Goal: Information Seeking & Learning: Learn about a topic

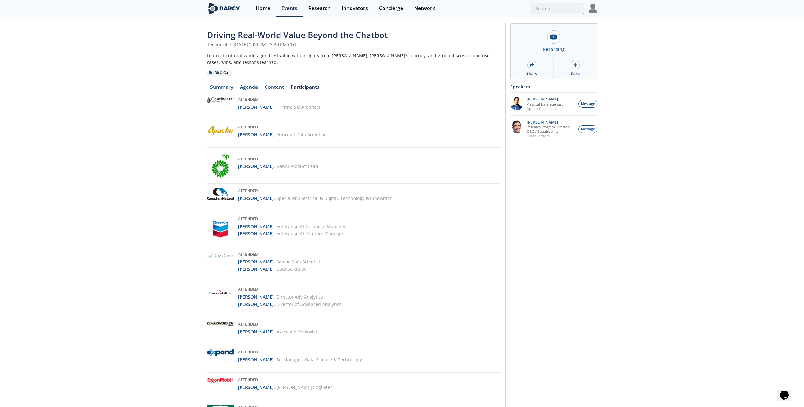
click at [220, 86] on link "Summary" at bounding box center [222, 89] width 30 height 8
click at [289, 8] on div "Events" at bounding box center [289, 8] width 16 height 5
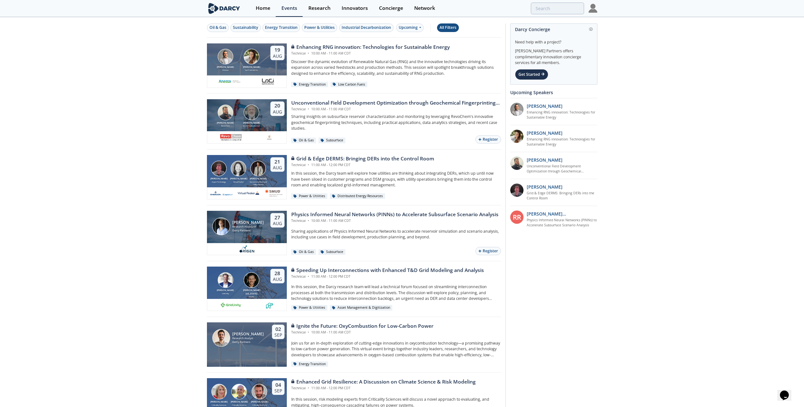
click at [452, 28] on div "All Filters" at bounding box center [447, 28] width 17 height 6
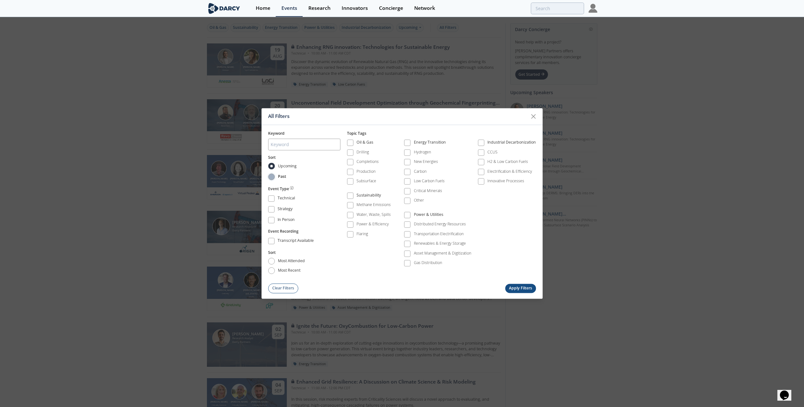
click at [272, 177] on input "Past" at bounding box center [271, 176] width 7 height 7
radio input "true"
click at [272, 271] on input "most recent" at bounding box center [271, 270] width 7 height 7
radio input "true"
click at [524, 288] on button "Apply Filters" at bounding box center [520, 287] width 31 height 9
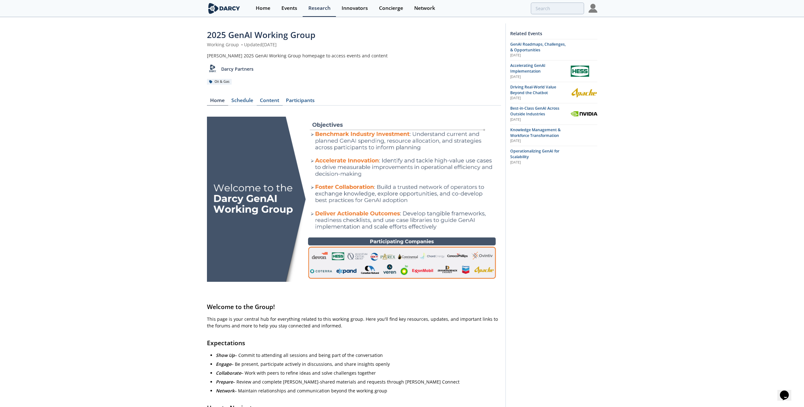
click at [271, 100] on div "Content" at bounding box center [270, 102] width 26 height 8
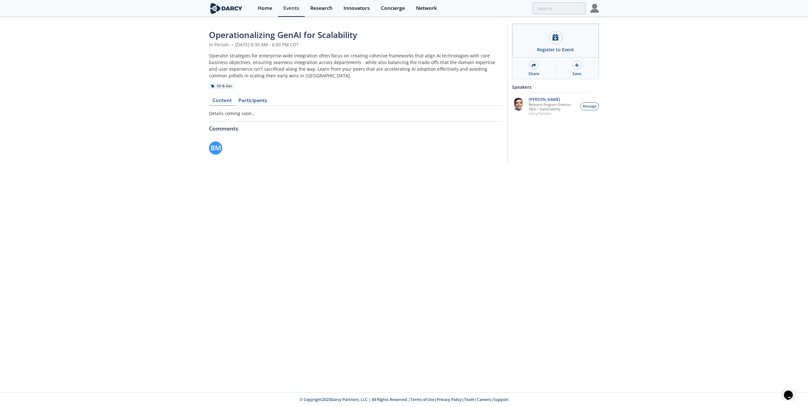
click at [218, 99] on link "Content" at bounding box center [222, 102] width 26 height 8
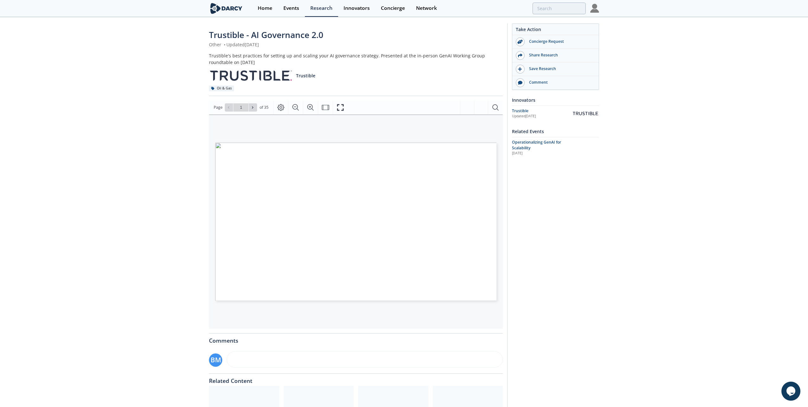
click at [331, 184] on div "AI Governance 2.0 Setting up and scaling your AI governance strategy" at bounding box center [302, 192] width 174 height 98
click at [339, 106] on icon "Fullscreen" at bounding box center [341, 108] width 8 height 8
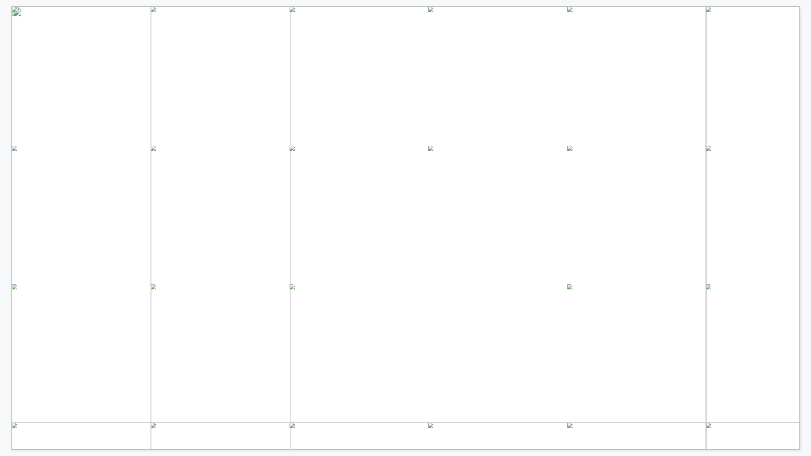
click at [787, 223] on div "AI Governance 2.0 Setting up and scaling your AI governance strategy" at bounding box center [692, 389] width 1363 height 766
click at [801, 226] on div "AI Governance 2.0 Setting up and scaling your AI governance strategy" at bounding box center [408, 227] width 795 height 443
click at [805, 226] on div "Agenda • About Trustible • Overview of AI Risks & Mitigations • Why AI Governan…" at bounding box center [408, 227] width 795 height 443
click at [807, 273] on div "About Trustible AI Governance 2.0 Setting up and scaling your AI governance str…" at bounding box center [405, 225] width 811 height 450
click at [805, 166] on div "Gerald Kierce, Co-Founder & CEO Gerald Kierce is the Co-Founder & CEO of Trusti…" at bounding box center [408, 227] width 795 height 443
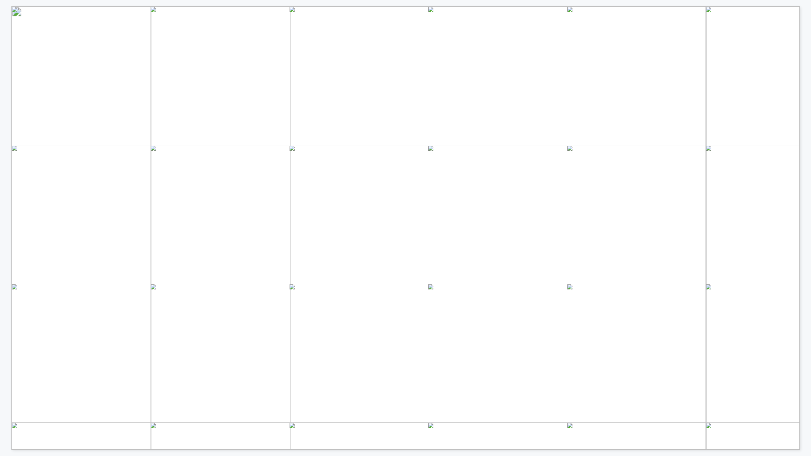
click at [800, 200] on div "About Fortune 500 Publicly Traded Operate Globally Customer Snapshot Percent of…" at bounding box center [408, 227] width 795 height 443
click at [806, 234] on div "Technical Christine Keung Former Chief Data Officer for the City of San Jose Ne…" at bounding box center [405, 225] width 811 height 450
click at [807, 207] on div "Powerful governance, risk & compliance solution to manage AI risk AI Governance…" at bounding box center [405, 225] width 811 height 450
click at [8, 183] on div "AI Risk Intelligence Mitigation Guidance Model Ratings Automated Workflows Mode…" at bounding box center [397, 225] width 795 height 450
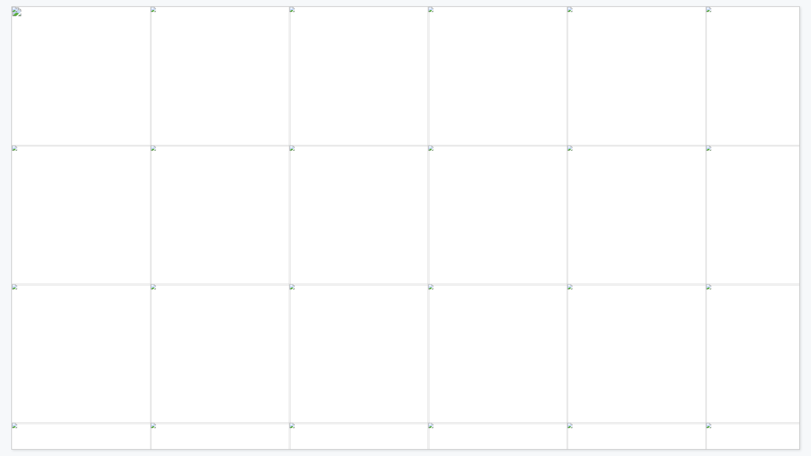
click at [8, 183] on div "Powerful governance, risk & compliance solution to manage AI risk AI Governance…" at bounding box center [397, 225] width 795 height 450
click at [8, 183] on div "Technical Christine Keung Former Chief Data Officer for the City of San Jose Ne…" at bounding box center [397, 225] width 795 height 450
click at [5, 191] on div "Technical Christine Keung Former Chief Data Officer for the City of San Jose Ne…" at bounding box center [397, 225] width 795 height 450
click at [804, 200] on div "About Fortune 500 Publicly Traded Operate Globally Customer Snapshot Percent of…" at bounding box center [408, 227] width 795 height 443
click at [804, 200] on div "Technical Christine Keung Former Chief Data Officer for the City of San Jose Ne…" at bounding box center [408, 227] width 795 height 443
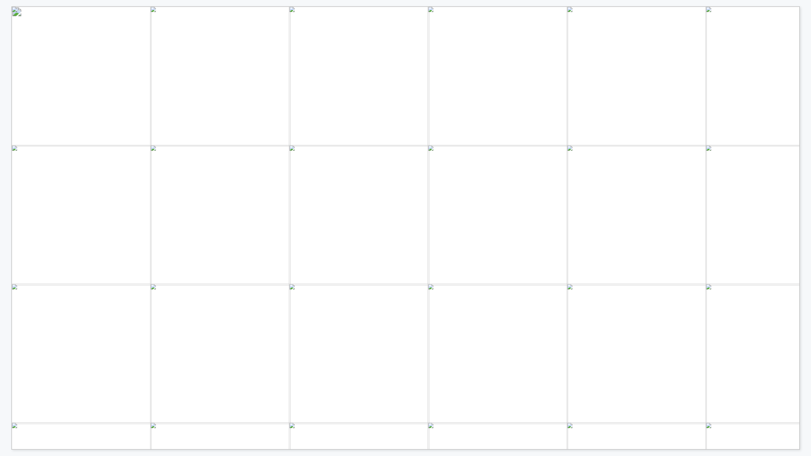
click at [804, 200] on div "Technical Christine Keung Former Chief Data Officer for the City of San Jose Ne…" at bounding box center [408, 227] width 795 height 443
click at [804, 200] on div "Powerful governance, risk & compliance solution to manage AI risk AI Governance…" at bounding box center [408, 227] width 795 height 443
click at [804, 224] on div "AI Risk Intelligence Mitigation Guidance Model Ratings Automated Workflows Mode…" at bounding box center [408, 227] width 795 height 443
click at [805, 226] on div "Overview of AI Risks & Mitigations" at bounding box center [408, 227] width 795 height 443
click at [807, 235] on div "Types of Risks Performance Data Privacy Cybersecurity Ethical Legal Types of Ha…" at bounding box center [405, 225] width 811 height 450
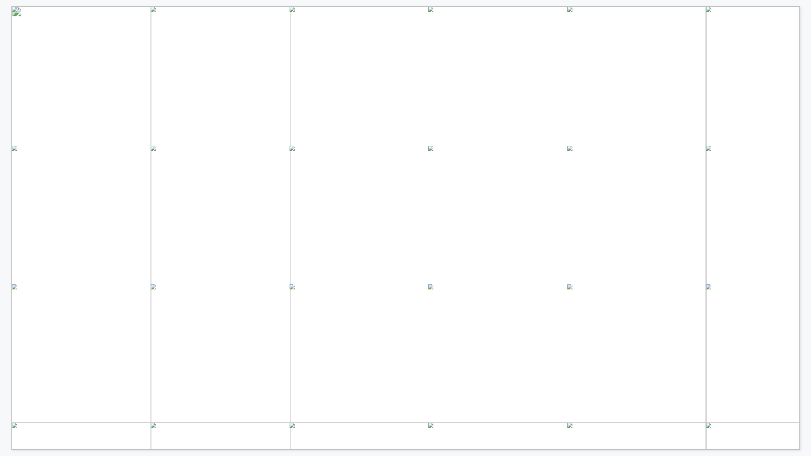
click at [805, 232] on div "Target Persona: Internal Employees Goal: Reduce costs of updating key HR polici…" at bounding box center [408, 227] width 795 height 443
click at [805, 212] on div "Multiple Teams Involved Context Dependent Evolving Ecosystem Hard to Monitor In…" at bounding box center [408, 227] width 795 height 443
click at [805, 187] on div "Organizational • AI Policies • AI Literacy Training • Access Controls • Inciden…" at bounding box center [408, 227] width 795 height 443
click at [805, 224] on div "Governance Processes • Use Case Intake Review • Risk Assessment • Impact Assess…" at bounding box center [408, 227] width 795 height 443
click at [804, 232] on div "Why AI Governance Matters" at bounding box center [408, 227] width 795 height 443
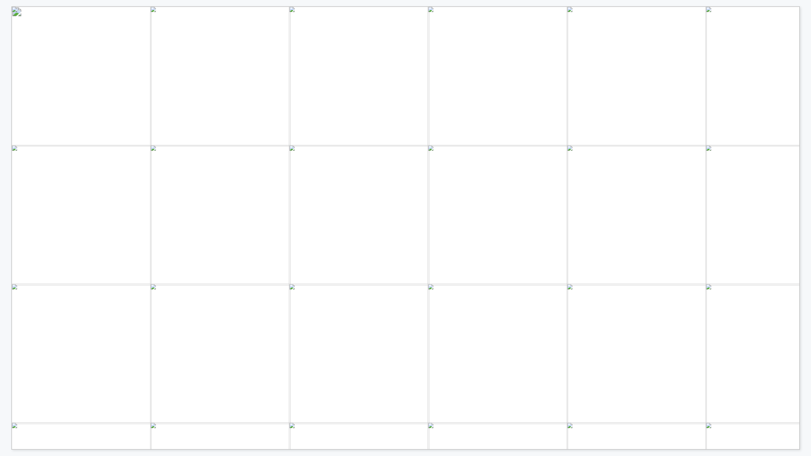
click at [805, 209] on div "AI governance maturity poll results Current AI Governance Maturity Level AI Gov…" at bounding box center [408, 227] width 795 height 443
click at [806, 191] on div "AI governance maturity poll results Primary Driver for AI Governance Main Barri…" at bounding box center [405, 225] width 811 height 450
click at [803, 242] on div "AI governance is about managing risks, enabling AI adoption In simple terms..." at bounding box center [408, 227] width 795 height 443
click at [802, 147] on div "AI Governance is getting a lot harder Total Complexity = Number of AI Use Cases…" at bounding box center [408, 227] width 795 height 443
click at [804, 200] on div "KEY AI GOVERNANCE PAIN POINTS ACROSS O&G (AND OTHER ENTERPRISES) Delays in gove…" at bounding box center [408, 227] width 795 height 443
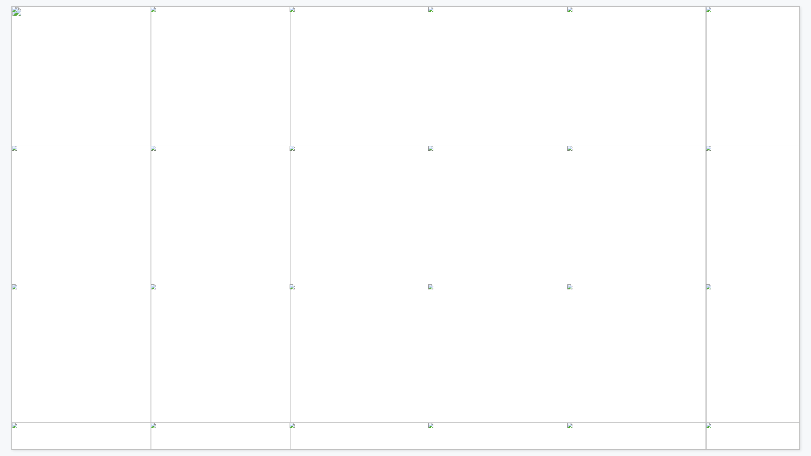
click at [804, 176] on div "Data Science Legal/Compliance IT Executive Team “We delivered the model months …" at bounding box center [408, 227] width 795 height 443
click at [808, 156] on div "What poor AI governance means to you • AI use case approvals often take weeks o…" at bounding box center [405, 225] width 811 height 450
click at [804, 167] on div "What Good Looks Like and How to Get There What Good Looks Like and How to Get T…" at bounding box center [408, 227] width 795 height 443
click at [804, 192] on div "Appoint Exec Owner C - Suite and Board accountability 15% Educate Internal Team…" at bounding box center [408, 227] width 795 height 443
click at [804, 194] on div "TECHNICAL CAPABILITIES ORGANIZATIONAL CAPABILITIES System Evaluation Assess and…" at bounding box center [408, 227] width 795 height 443
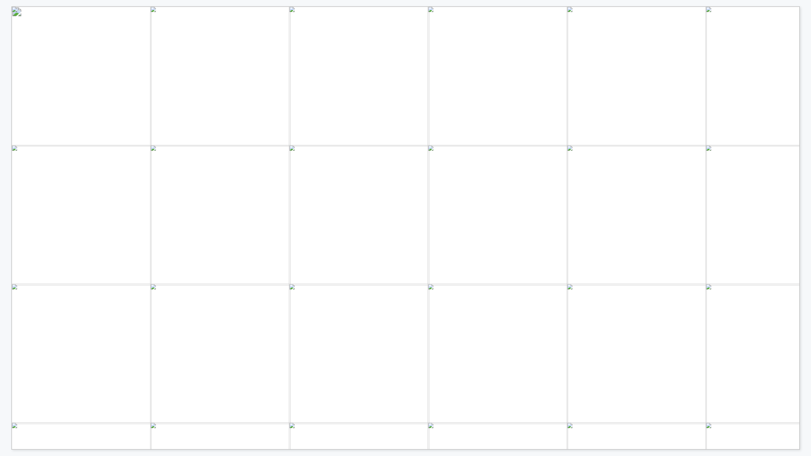
click at [804, 216] on div "Mapping and Evaluating EXISTING Use of AI Inventory & Documentation Inventory a…" at bounding box center [408, 227] width 795 height 443
click at [803, 184] on div "CRAWL WALK RUN Establish your AI governance foundations Set up a team to own AI…" at bounding box center [408, 227] width 795 height 443
click at [803, 214] on div "What’s Coming Next" at bounding box center [408, 227] width 795 height 443
click at [806, 197] on div "Like in cybersecurity, enterprises will align towards international standards, …" at bounding box center [408, 227] width 795 height 443
click at [803, 230] on div "By 2027, AI governance will become a requirement of most sovereign AI laws and …" at bounding box center [408, 227] width 795 height 443
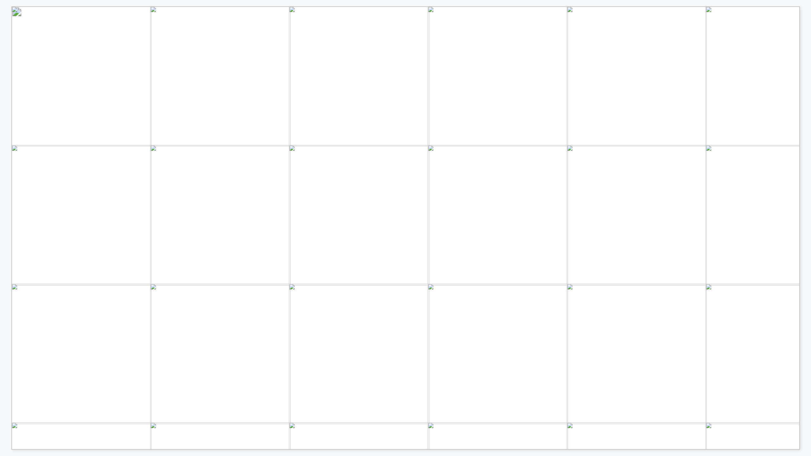
click at [804, 245] on div "Common themes amongst global regulations Risk-Based Approach Post-Market Monito…" at bounding box center [408, 227] width 795 height 443
click at [808, 174] on div "The Trump Adminstration supports energy initatives to meet demands from AI U.S.…" at bounding box center [405, 225] width 811 height 450
click at [806, 211] on div "PREDICTIONS FOR THE FUTURE AI Audits Internal or external assessments covering …" at bounding box center [405, 225] width 811 height 450
click at [807, 233] on div "Thank you! Website www.trustible.ai E-mail contact@trustible.ai LinkedIn https:…" at bounding box center [405, 225] width 811 height 450
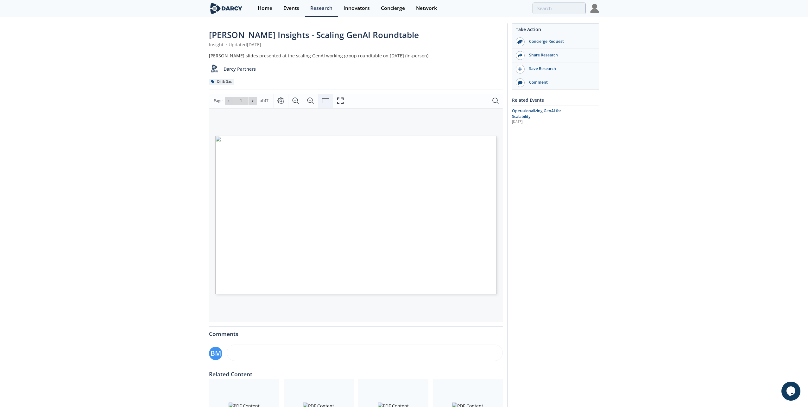
click at [325, 101] on icon "Fit Width" at bounding box center [326, 101] width 8 height 8
click at [325, 101] on icon "Fit Page" at bounding box center [326, 101] width 8 height 8
click at [341, 100] on icon "Fullscreen" at bounding box center [341, 101] width 8 height 8
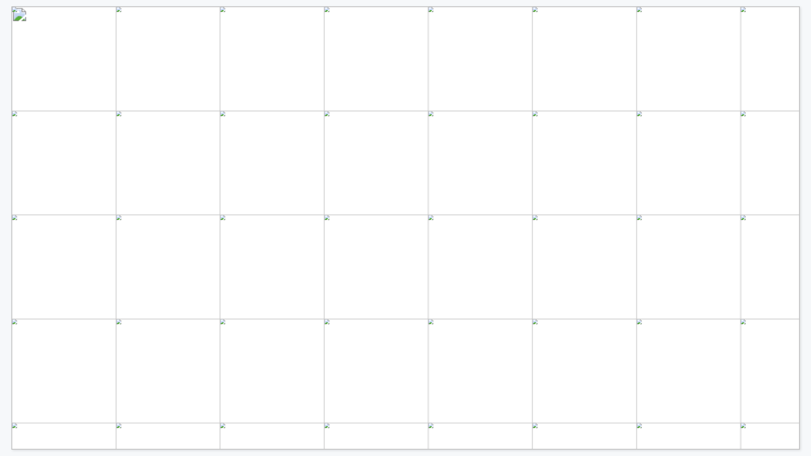
click at [804, 207] on div "August 14, 2025 GENERATIVE AI WORKING GROUP CAPSTONE: SCALING GENAI IN O&G Prop…" at bounding box center [408, 227] width 795 height 443
click at [805, 252] on div "ANTITRUST DISCLAIMER To comply with antitrust rules, we should avoid any discus…" at bounding box center [408, 227] width 795 height 443
click at [807, 224] on div "John Christ Vice President, Chief Information Officer Dan Lopata Vice President…" at bounding box center [405, 225] width 811 height 450
click at [804, 230] on div "DARCY ACCELERATES INDUSTRY INNOVATION THROUGH COLLABORATION • Identify new tech…" at bounding box center [408, 227] width 795 height 443
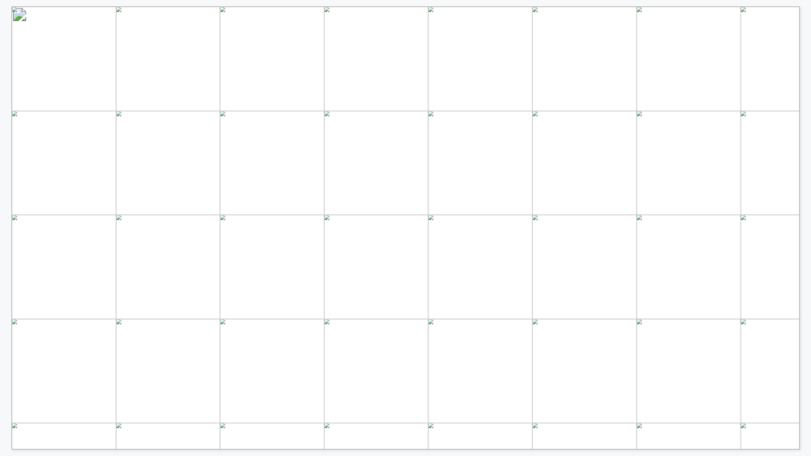
click at [807, 245] on div "4 KEY DARCY SERVICE OFFERINGS HOW DARCY DELIVERS VALUE 5 Yun Bai Tech. Manager …" at bounding box center [405, 225] width 811 height 450
click at [808, 263] on div "GLOBAL OIL & GAS PRODUCERS CONTINUE LEVERAGING DARCY’S INDUSTRY LEADING TECHNOL…" at bounding box center [405, 225] width 811 height 450
click at [804, 238] on div "BREADTH OF PARTICIPATION FOR COLLABORATION AND KNOWLEDGE SHARING GENAI IN O&G W…" at bounding box center [408, 227] width 795 height 443
click at [806, 182] on div "DARCY TEAM PRESENT TODAY Nikhil Sonthaliya Account Director, Oil & Gas Ron Sasa…" at bounding box center [405, 225] width 811 height 450
click at [804, 251] on div "SCHEDULE GenAI Roadmaps, Challenges, & Opportunities Benchmarking deep dive int…" at bounding box center [408, 227] width 795 height 443
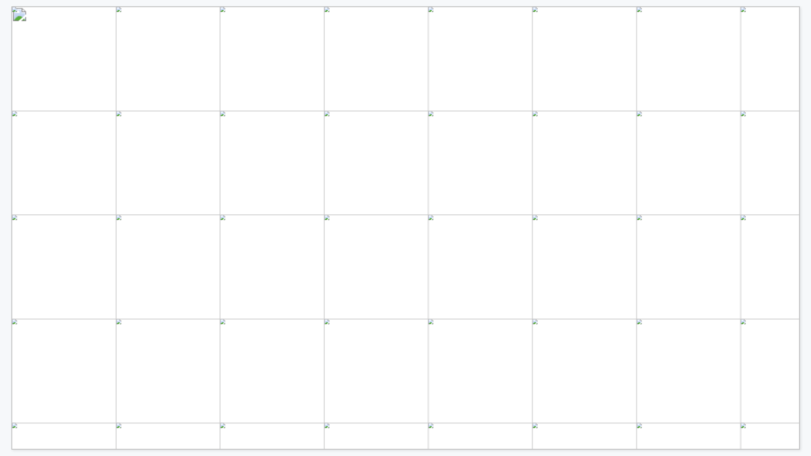
click at [805, 220] on div "Today’s Objectives • Understand how GenAI has successfully scaled and what caus…" at bounding box center [408, 227] width 795 height 443
click at [802, 253] on div "GENERATIVE AI WORKING GROUP AGENDA – AUGUST 14TH IN-PERSON ROUNDTABLE THEME TIT…" at bounding box center [408, 227] width 795 height 443
click at [808, 196] on div "DARCY’S ROUNDTABLE WILL PRODUCE ACTIONABLE INSIGHTS PARTICIPANTS RECEIVE A SUIT…" at bounding box center [405, 225] width 811 height 450
click at [804, 201] on div "• AI Assistants - Building BU-specific AI helpers using RAG, centralized data, …" at bounding box center [408, 227] width 795 height 443
click at [808, 226] on div "17 Operator Responses Participating Companies SCALING GENAI IN O&G AUGUST 2025 …" at bounding box center [405, 225] width 811 height 450
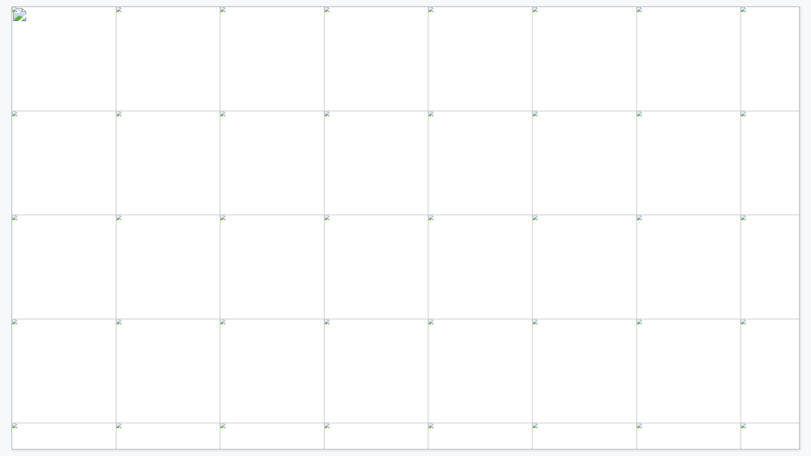
click at [803, 245] on div "• Model selection • Customization & fine - tuning • Infrastructure • Security &…" at bounding box center [408, 227] width 795 height 443
click at [806, 252] on div "ENTERPRISE LLMS HAVE BECOME THE NORM Key Insights If you have an enterprise LLM…" at bounding box center [408, 227] width 795 height 443
click at [804, 240] on div "GenAI Activity Across O&G Functions Not exploring Exploring Piloting Implementi…" at bounding box center [408, 227] width 795 height 443
click at [808, 227] on div "GenAI Activity Across O&G Functions Not exploring Exploring Piloting Implementi…" at bounding box center [405, 225] width 811 height 450
click at [806, 268] on div "Core Oil and Gas Cross-Cutting Services Improve well performance, automate work…" at bounding box center [408, 227] width 795 height 443
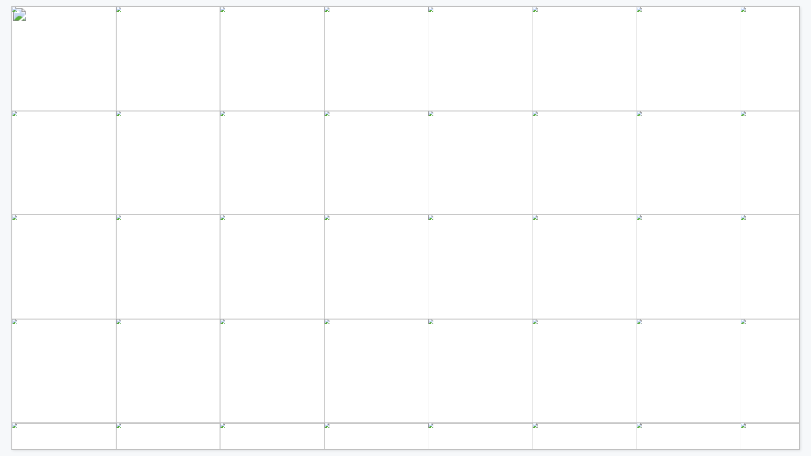
click at [805, 156] on div "WHILE IT’S STILL EARLY, AGENTS ARE MULTIPLYING ACROSS THE ENTERPRISE • • Rememb…" at bounding box center [408, 227] width 795 height 443
click at [806, 227] on div "AGENTS MEAN DIFFERENT THINGS TO DIFFERENT PEOPLE Human Assistants Act like an i…" at bounding box center [405, 225] width 811 height 450
click at [804, 214] on div "• Call APIs, use data, and manipulate systems for one-time requests “Pull last …" at bounding box center [408, 227] width 795 height 443
click at [804, 204] on div "MOST FIELD DOMAINS LAG IN PRODUCTION-READY AGENTS • While ~4 out of 10 are with…" at bounding box center [408, 227] width 795 height 443
click at [804, 240] on div "GENAI BUDGETS ARE SET TO CLIMB, AS EVEN EARLY MOVERS PLAN TO SPEND MORE • 76% o…" at bounding box center [408, 227] width 795 height 443
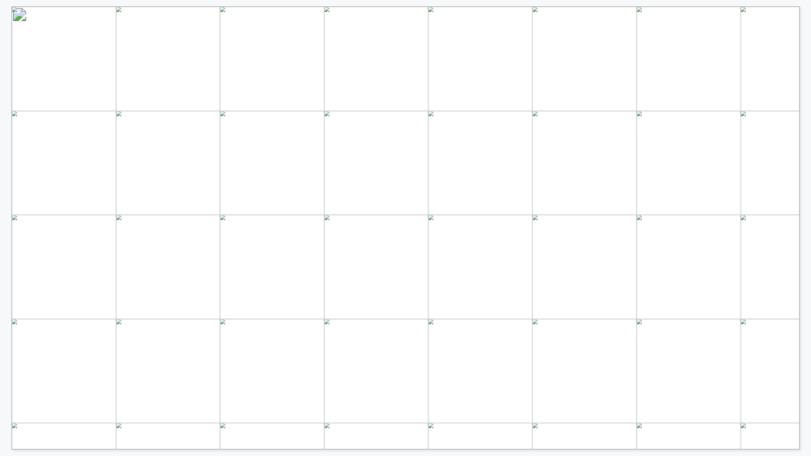
click at [807, 232] on div "GENAI BUDGETS CONTINUE TO CLIMB, DESPITE GROWTH COOLING • GenAI momentum will n…" at bounding box center [405, 225] width 811 height 450
click at [807, 232] on div "ADOPTION NOT ALGORITHM PERFORMANCE DRIVES OUTCOMES • • “Influencers” and champi…" at bounding box center [405, 225] width 811 height 450
click at [808, 223] on div "2025 IS THE YEAR OF UPSKILLING & GENAI INTEGRATION • • With training and team i…" at bounding box center [405, 225] width 811 height 450
click at [808, 218] on div "DOES YOUR ORGANIZATION HAVE A DEDICATED ENTERPRISE-WIDE SPECIALIST(S) FOR GENAI…" at bounding box center [405, 225] width 811 height 450
click at [805, 232] on div "WHICH EXTERNAL SOLUTION PROVIDERS ARE YOU PRIMARILY WORKING WITH FOR YOUR GENAI…" at bounding box center [408, 227] width 795 height 443
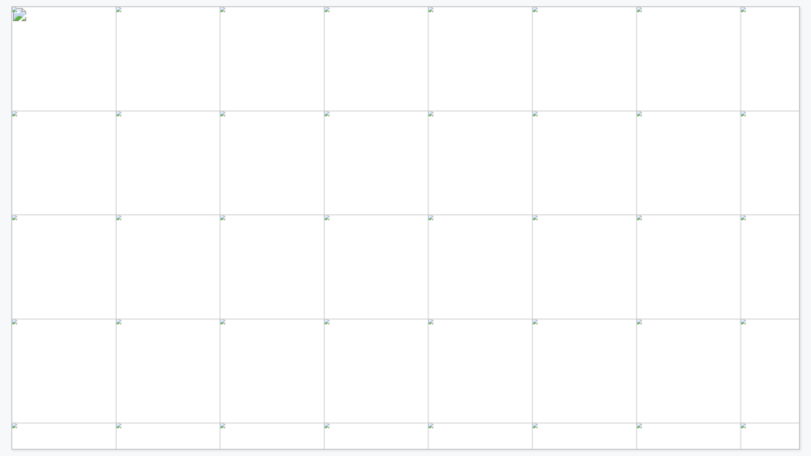
click at [806, 228] on div "GENERATIVE AI WORKING GROUP AGENDA – AUGUST 14TH IN-PERSON ROUNDTABLE THEME TIT…" at bounding box center [408, 227] width 795 height 443
click at [804, 220] on div "SO, WHAT DID WE HEAR IN THE FIRST HALF? Playbook Considerations, “Do More” Pitf…" at bounding box center [408, 227] width 795 height 443
click at [805, 190] on div "FOUR CONSIDERATIONS FOR ANY STRATEGY FOUNDATIONS FOR SCALING GENAI People e.g.,…" at bounding box center [408, 227] width 795 height 443
click at [807, 216] on div "0% 20% 40% 60% 80% 100% GITHUB COPILOT DOMINATES WHILE OTHER CODING TOOLS ARE F…" at bounding box center [405, 225] width 811 height 450
click at [806, 208] on div "EVALS ARE A POTENTIAL GAP FOR NEXT-LEVEL MODEL PERFORMANCE • With 71% relying o…" at bounding box center [408, 227] width 795 height 443
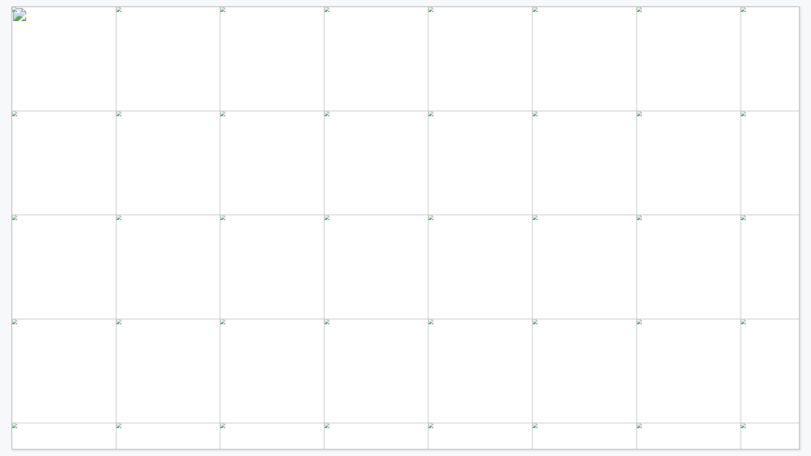
click at [805, 223] on div "• Compute spend is not critical yet, but is too visible to ignore – this will l…" at bounding box center [408, 227] width 795 height 443
click at [808, 231] on div "MOST TEAMS ARE ALREADY BRACING FOR AGENTIC CHAOS • • But is this something that…" at bounding box center [405, 225] width 811 height 450
click at [804, 237] on div "THE IMPERATIVE FOR RESPONSIBLE AI LEADERS UNDERSTAND THERE MAY BE SIGNIFICANT R…" at bounding box center [408, 227] width 795 height 443
click at [806, 150] on div "RESPONSIBLE AI ACCOUNTABILITY IS EMERGING, BUT FRAGMENTED • More than half indi…" at bounding box center [405, 225] width 811 height 450
click at [806, 176] on div "Harm to a System ➢ Interconnected Systems: Cascading failures in energy grids o…" at bounding box center [408, 227] width 795 height 443
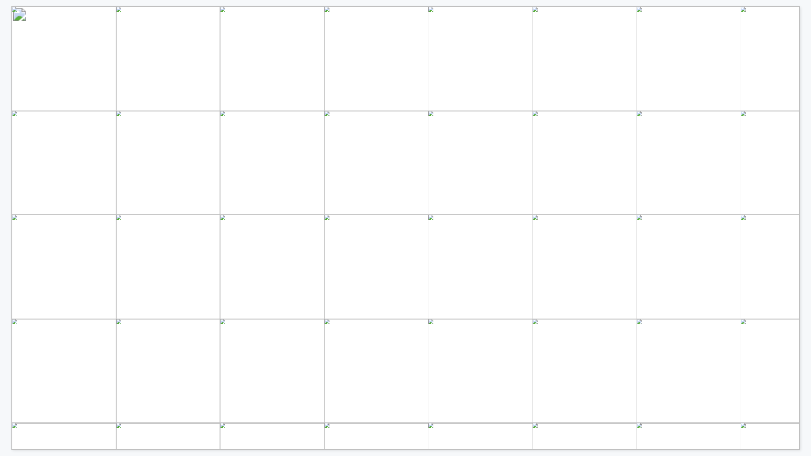
click at [803, 190] on div "FRAMEWORK FOR RESPONSIBLE AI • Released in January 2023, NIST has developed a v…" at bounding box center [408, 227] width 795 height 443
click at [805, 215] on div "MOST HELPFUL RAI STRATEGIES COME FROM IN-HOUSE CURRENTLY • • While human - in -…" at bounding box center [408, 227] width 795 height 443
click at [808, 233] on div "OVERVIEW EXAMPLE AI POLICIES AND FRAMEWORKS AROUND THE WORLD Feature NIST AI RM…" at bounding box center [405, 225] width 811 height 450
click at [808, 192] on div "INNOVATOR COMPARISON RESPONSIBLE AI FOR GOVERNANCE, SECURITY, AND ETHICS Clicka…" at bounding box center [405, 225] width 811 height 450
click at [808, 219] on div "Proving Value to the End User Bias & Variance Tradeoffs Risks and (Realistic) R…" at bounding box center [405, 225] width 811 height 450
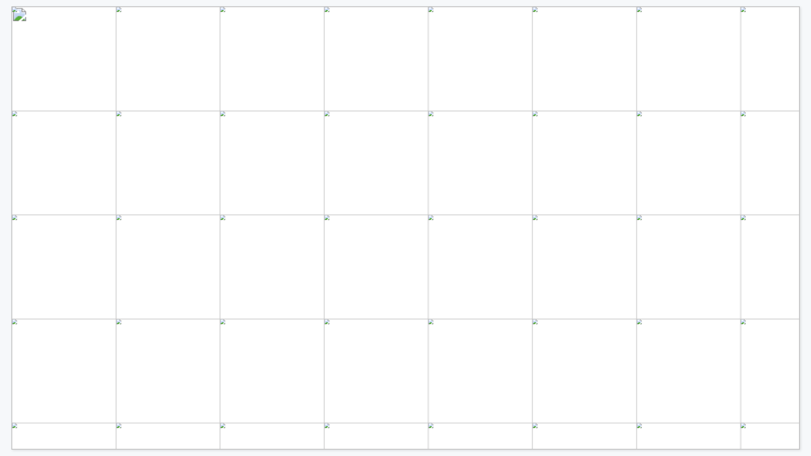
click at [807, 176] on div "WHERE DOES GENAI RANK AS AN OPPORTUNITY FOR YOUR COMPANY? Biggest opportunity f…" at bounding box center [405, 225] width 811 height 450
click at [806, 162] on div "THANK YOU TO OUR PLANNING TEAM AND E&P PRESENTERS Erica Frederick Erika Kronenb…" at bounding box center [405, 225] width 811 height 450
click at [804, 204] on div "SO WHAT’S NEXT FOR THE COHORT? Keep the conversation alive: Stay in touch to sh…" at bounding box center [408, 227] width 795 height 443
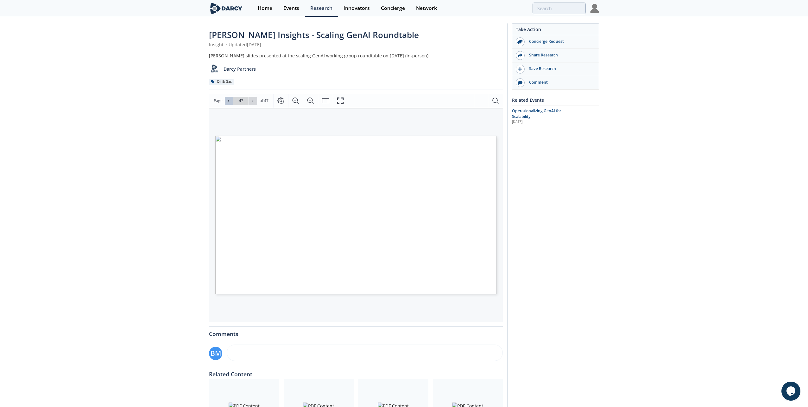
click at [227, 100] on icon at bounding box center [229, 101] width 4 height 4
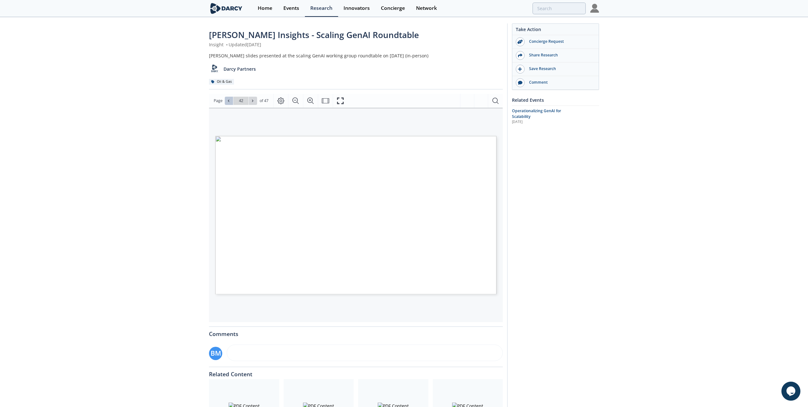
click at [227, 100] on icon at bounding box center [229, 101] width 4 height 4
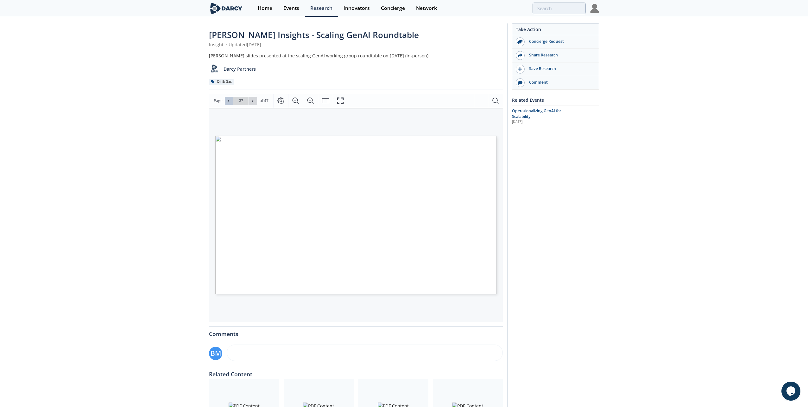
click at [227, 100] on icon at bounding box center [229, 101] width 4 height 4
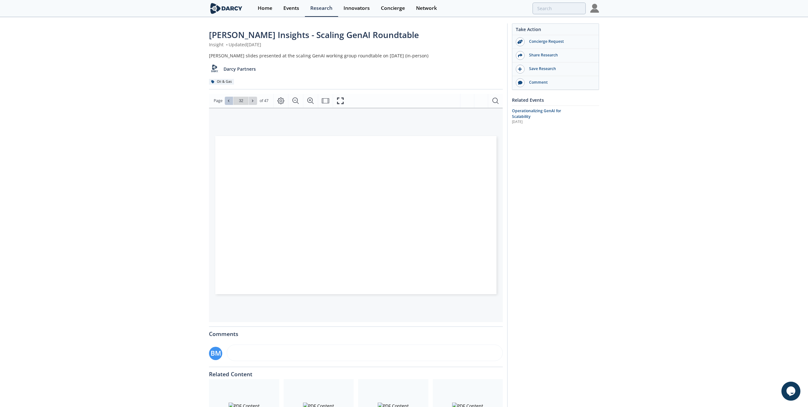
click at [227, 100] on icon at bounding box center [229, 101] width 4 height 4
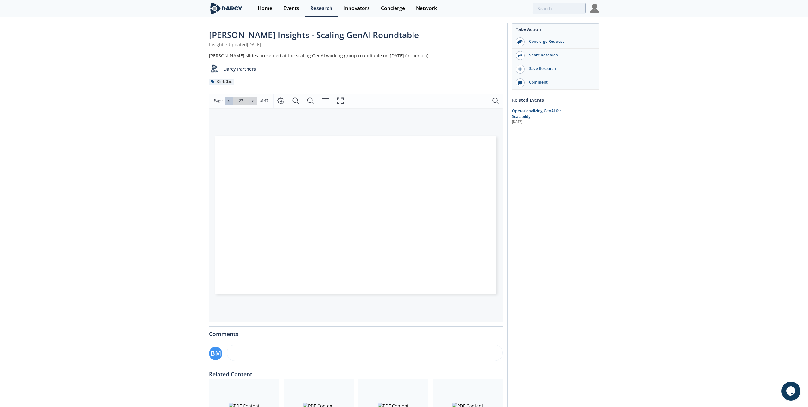
click at [227, 100] on icon at bounding box center [229, 101] width 4 height 4
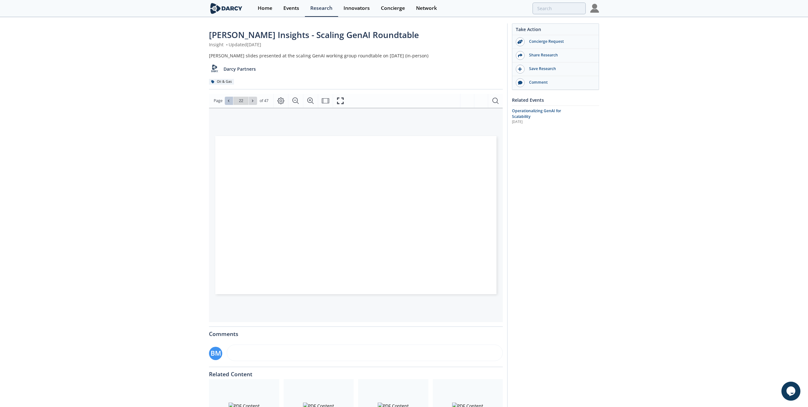
click at [227, 100] on icon at bounding box center [229, 101] width 4 height 4
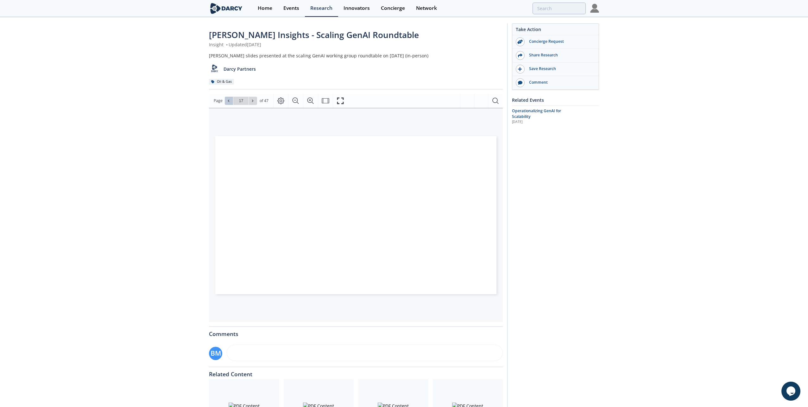
click at [227, 100] on icon at bounding box center [229, 101] width 4 height 4
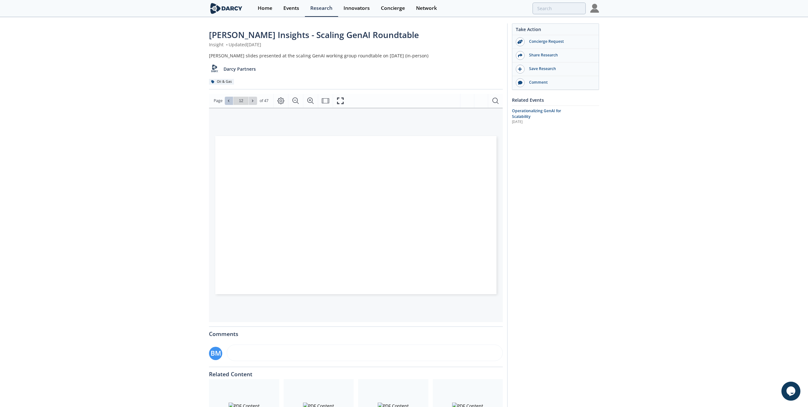
click at [227, 100] on icon at bounding box center [229, 101] width 4 height 4
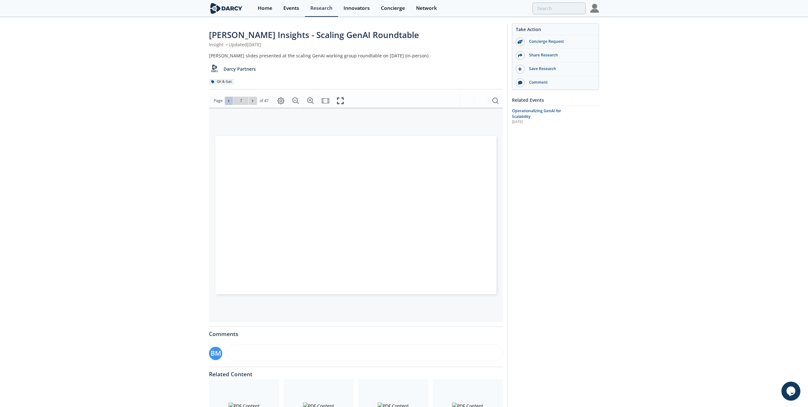
click at [227, 100] on icon at bounding box center [229, 101] width 4 height 4
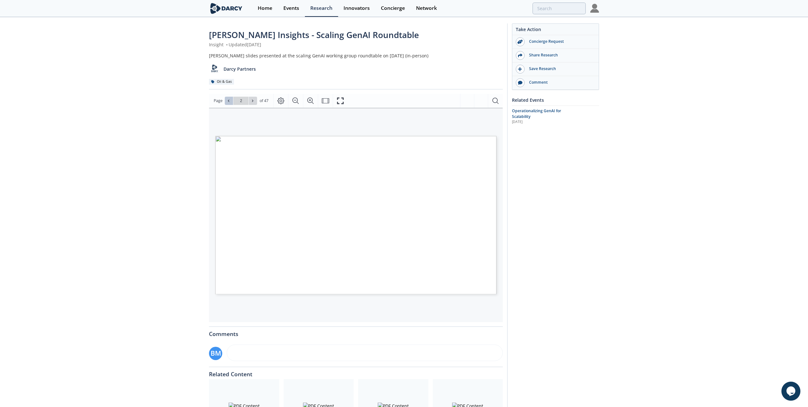
click at [227, 100] on icon at bounding box center [229, 101] width 4 height 4
type input "1"
click at [227, 100] on div "Go to Page 1" at bounding box center [241, 101] width 32 height 8
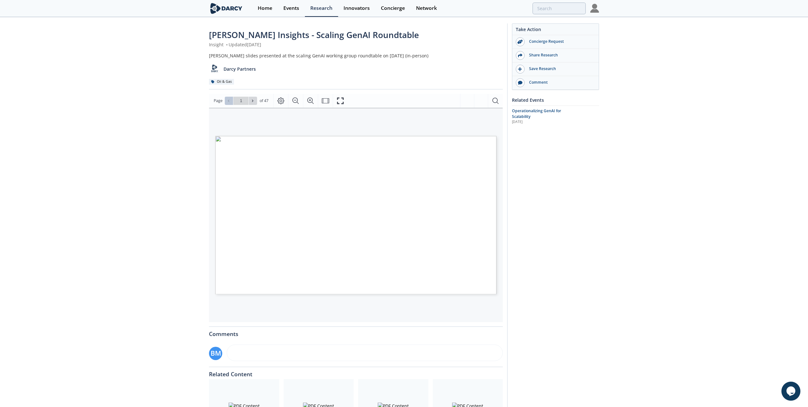
click at [227, 100] on div "Go to Page 1" at bounding box center [241, 101] width 32 height 8
click at [341, 104] on icon "Fullscreen" at bounding box center [340, 100] width 7 height 7
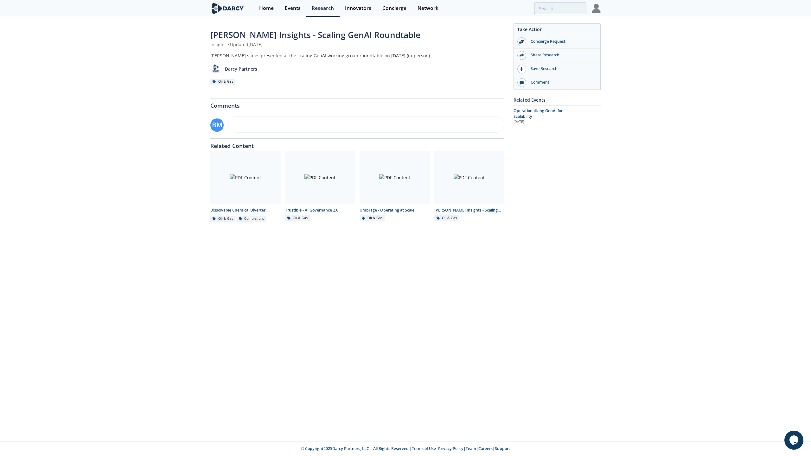
click at [806, 209] on div "August 14, 2025 GENERATIVE AI WORKING GROUP CAPSTONE: SCALING GENAI IN O&G Prop…" at bounding box center [615, 319] width 811 height 450
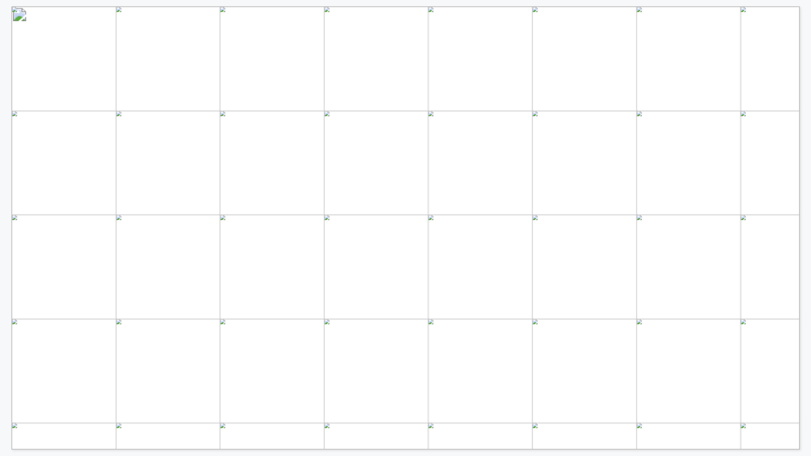
click at [803, 242] on div "ANTITRUST DISCLAIMER To comply with antitrust rules, we should avoid any discus…" at bounding box center [408, 227] width 795 height 443
click at [808, 240] on div "John Christ Vice President, Chief Information Officer Dan Lopata Vice President…" at bounding box center [405, 225] width 811 height 450
click at [803, 256] on div "DARCY ACCELERATES INDUSTRY INNOVATION THROUGH COLLABORATION • Identify new tech…" at bounding box center [408, 227] width 795 height 443
click at [804, 219] on div "4 KEY DARCY SERVICE OFFERINGS HOW DARCY DELIVERS VALUE 5 Yun Bai Tech. Manager …" at bounding box center [408, 227] width 795 height 443
click at [807, 222] on div "GLOBAL OIL & GAS PRODUCERS CONTINUE LEVERAGING DARCY’S INDUSTRY LEADING TECHNOL…" at bounding box center [405, 225] width 811 height 450
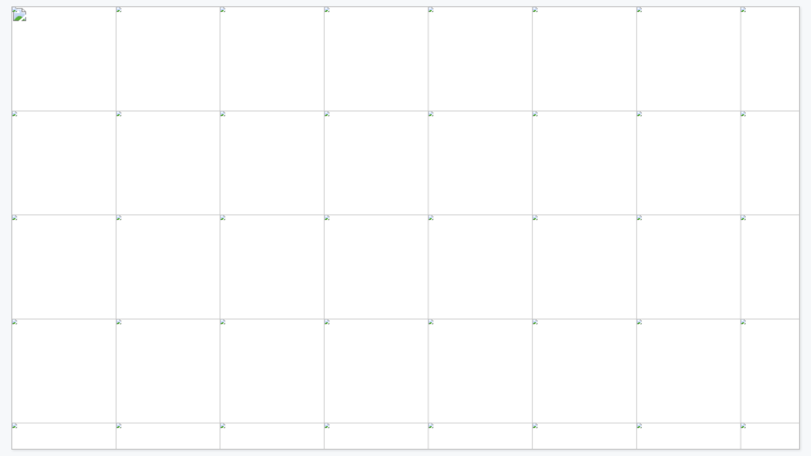
click at [804, 227] on div "BREADTH OF PARTICIPATION FOR COLLABORATION AND KNOWLEDGE SHARING GENAI IN O&G W…" at bounding box center [408, 227] width 795 height 443
click at [807, 155] on div "DARCY TEAM PRESENT TODAY Nikhil Sonthaliya Account Director, Oil & Gas Ron Sasa…" at bounding box center [405, 225] width 811 height 450
click at [808, 171] on div "SCHEDULE GenAI Roadmaps, Challenges, & Opportunities Benchmarking deep dive int…" at bounding box center [405, 225] width 811 height 450
click at [802, 203] on div "Today’s Objectives • Understand how GenAI has successfully scaled and what caus…" at bounding box center [408, 227] width 795 height 443
click at [804, 209] on div "GENERATIVE AI WORKING GROUP AGENDA – AUGUST 14TH IN-PERSON ROUNDTABLE THEME TIT…" at bounding box center [408, 227] width 795 height 443
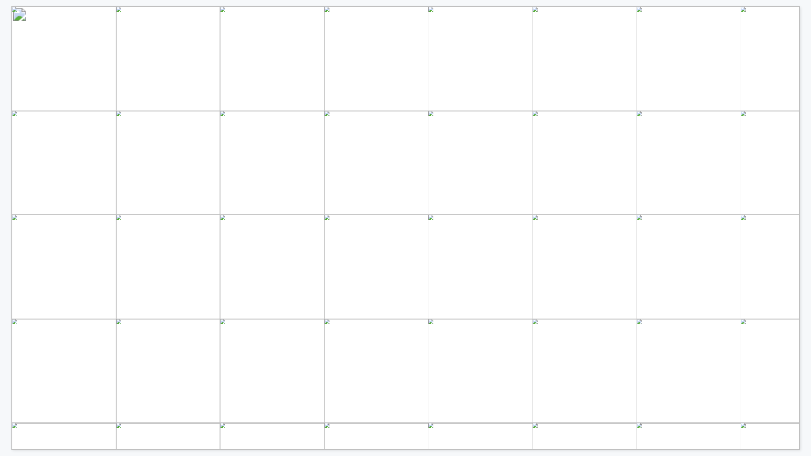
click at [806, 205] on div "DARCY’S ROUNDTABLE WILL PRODUCE ACTIONABLE INSIGHTS PARTICIPANTS RECEIVE A SUIT…" at bounding box center [408, 227] width 795 height 443
click at [804, 231] on div "• AI Assistants - Building BU-specific AI helpers using RAG, centralized data, …" at bounding box center [408, 227] width 795 height 443
click at [806, 213] on div "17 Operator Responses Participating Companies SCALING GENAI IN O&G AUGUST 2025 …" at bounding box center [405, 225] width 811 height 450
click at [803, 203] on div "• Model selection • Customization & fine - tuning • Infrastructure • Security &…" at bounding box center [408, 227] width 795 height 443
click at [803, 191] on div "ENTERPRISE LLMS HAVE BECOME THE NORM Key Insights If you have an enterprise LLM…" at bounding box center [408, 227] width 795 height 443
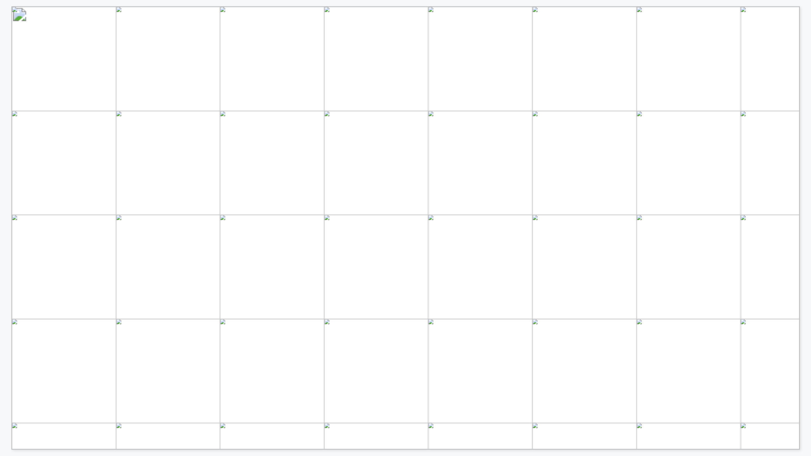
click at [804, 174] on div "GenAI Activity Across O&G Functions Not exploring Exploring Piloting Implementi…" at bounding box center [408, 227] width 795 height 443
click at [808, 192] on div "GenAI Activity Across O&G Functions Not exploring Exploring Piloting Implementi…" at bounding box center [405, 225] width 811 height 450
click at [806, 316] on div "Core Oil and Gas Cross-Cutting Services Improve well performance, automate work…" at bounding box center [405, 225] width 811 height 450
click at [3, 194] on div "WHILE IT’S STILL EARLY, AGENTS ARE MULTIPLYING ACROSS THE ENTERPRISE • • Rememb…" at bounding box center [397, 225] width 795 height 450
click at [804, 270] on div "Core Oil and Gas Cross-Cutting Services Improve well performance, automate work…" at bounding box center [408, 227] width 795 height 443
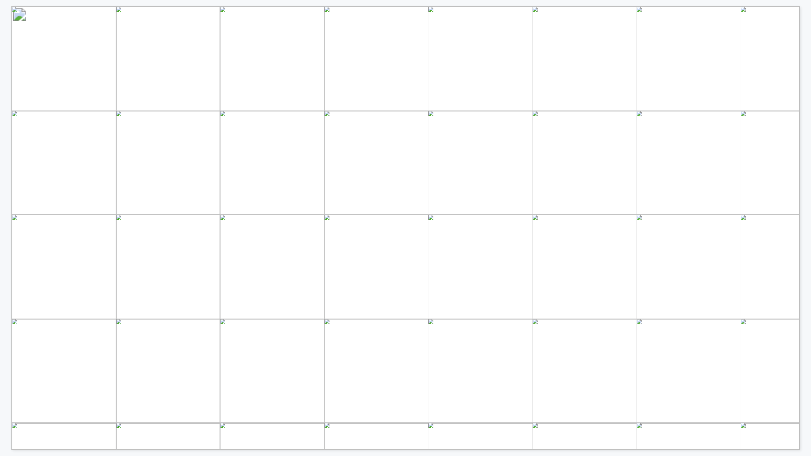
click at [804, 205] on div "WHILE IT’S STILL EARLY, AGENTS ARE MULTIPLYING ACROSS THE ENTERPRISE • • Rememb…" at bounding box center [408, 227] width 795 height 443
click at [805, 190] on div "AGENTS MEAN DIFFERENT THINGS TO DIFFERENT PEOPLE Human Assistants Act like an i…" at bounding box center [408, 227] width 795 height 443
click at [807, 225] on div "• Call APIs, use data, and manipulate systems for one-time requests “Pull last …" at bounding box center [405, 225] width 811 height 450
click at [805, 180] on div "MOST FIELD DOMAINS LAG IN PRODUCTION-READY AGENTS • While ~4 out of 10 are with…" at bounding box center [408, 227] width 795 height 443
click at [5, 201] on div "GENAI BUDGETS ARE SET TO CLIMB, AS EVEN EARLY MOVERS PLAN TO SPEND MORE • 76% o…" at bounding box center [397, 225] width 795 height 450
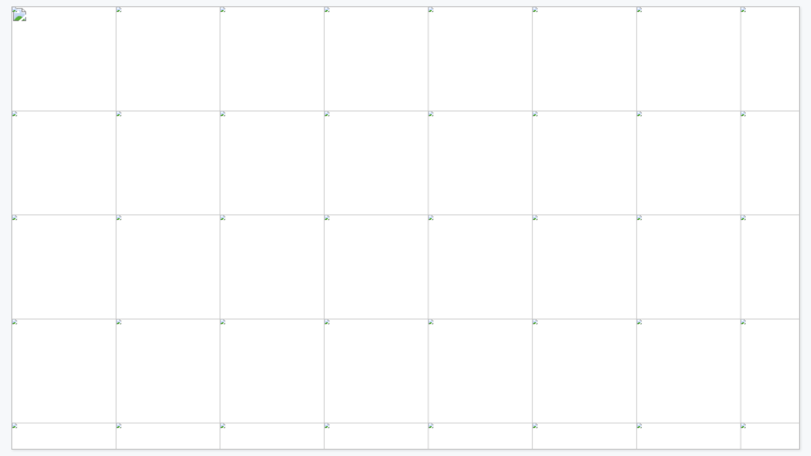
click at [5, 201] on div "MOST FIELD DOMAINS LAG IN PRODUCTION-READY AGENTS • While ~4 out of 10 are with…" at bounding box center [397, 225] width 795 height 450
click at [806, 176] on div "• Call APIs, use data, and manipulate systems for one-time requests “Pull last …" at bounding box center [408, 227] width 795 height 443
click at [806, 176] on div "MOST FIELD DOMAINS LAG IN PRODUCTION-READY AGENTS • While ~4 out of 10 are with…" at bounding box center [408, 227] width 795 height 443
click at [806, 176] on div "GENAI BUDGETS ARE SET TO CLIMB, AS EVEN EARLY MOVERS PLAN TO SPEND MORE • 76% o…" at bounding box center [408, 227] width 795 height 443
click at [807, 216] on div "GENAI BUDGETS CONTINUE TO CLIMB, DESPITE GROWTH COOLING • GenAI momentum will n…" at bounding box center [405, 225] width 811 height 450
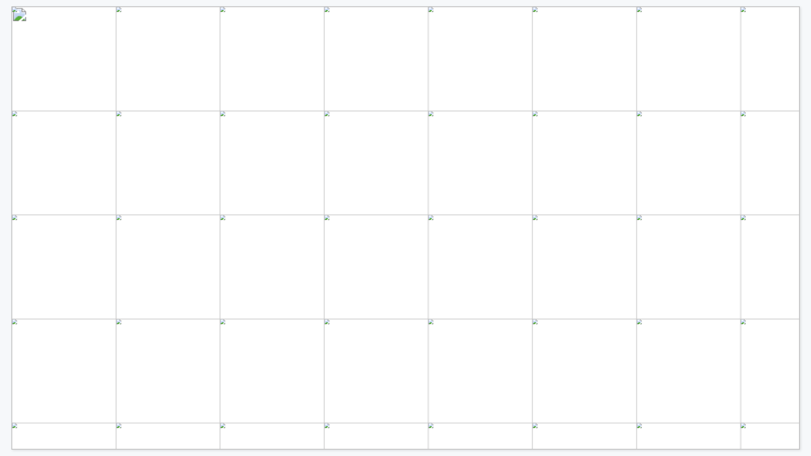
click at [806, 204] on div "ADOPTION NOT ALGORITHM PERFORMANCE DRIVES OUTCOMES • • “Influencers” and champi…" at bounding box center [405, 225] width 811 height 450
click at [808, 232] on div "2025 IS THE YEAR OF UPSKILLING & GENAI INTEGRATION • • With training and team i…" at bounding box center [405, 225] width 811 height 450
click at [804, 275] on div "DOES YOUR ORGANIZATION HAVE A DEDICATED ENTERPRISE-WIDE SPECIALIST(S) FOR GENAI…" at bounding box center [408, 227] width 795 height 443
click at [805, 202] on div "WHICH EXTERNAL SOLUTION PROVIDERS ARE YOU PRIMARILY WORKING WITH FOR YOUR GENAI…" at bounding box center [408, 227] width 795 height 443
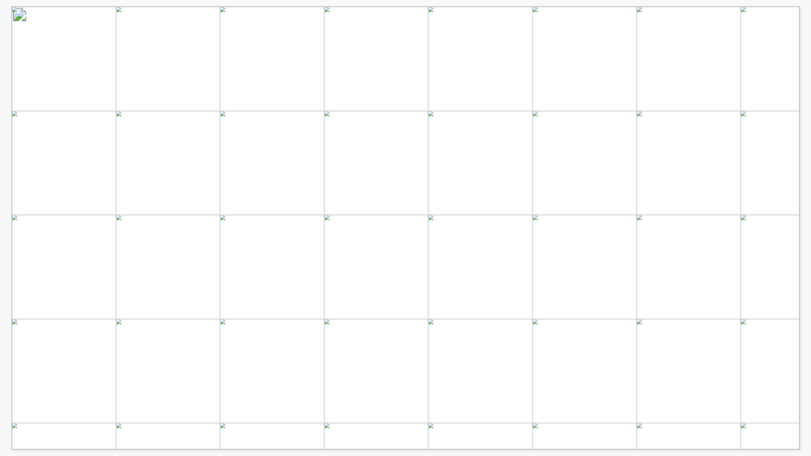
click at [803, 221] on div "GENERATIVE AI WORKING GROUP AGENDA – AUGUST 14TH IN-PERSON ROUNDTABLE THEME TIT…" at bounding box center [408, 227] width 795 height 443
click at [806, 211] on div "SO, WHAT DID WE HEAR IN THE FIRST HALF? Playbook Considerations, “Do More” Pitf…" at bounding box center [408, 227] width 795 height 443
click at [804, 190] on div "FOUR CONSIDERATIONS FOR ANY STRATEGY FOUNDATIONS FOR SCALING GENAI People e.g.,…" at bounding box center [408, 227] width 795 height 443
click at [803, 204] on div "0% 20% 40% 60% 80% 100% GITHUB COPILOT DOMINATES WHILE OTHER CODING TOOLS ARE F…" at bounding box center [408, 227] width 795 height 443
click at [807, 208] on div "EVALS ARE A POTENTIAL GAP FOR NEXT-LEVEL MODEL PERFORMANCE • With 71% relying o…" at bounding box center [405, 225] width 811 height 450
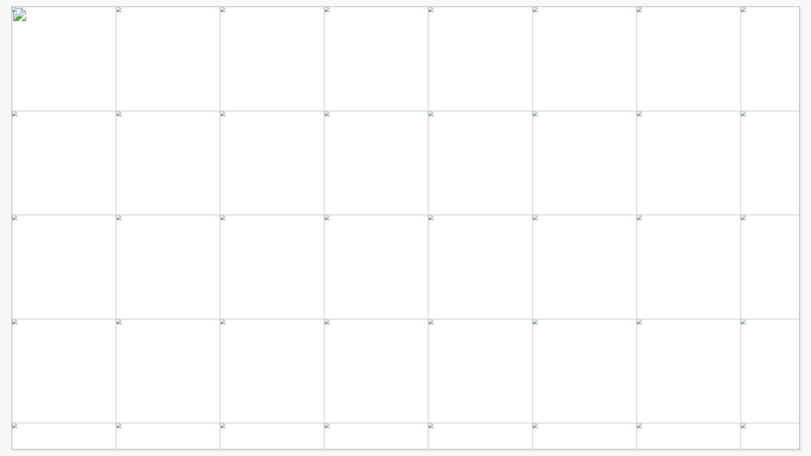
click at [805, 118] on div "• Compute spend is not critical yet, but is too visible to ignore – this will l…" at bounding box center [408, 227] width 795 height 443
click at [807, 165] on div "MOST TEAMS ARE ALREADY BRACING FOR AGENTIC CHAOS • • But is this something that…" at bounding box center [405, 225] width 811 height 450
click at [805, 213] on div "THE IMPERATIVE FOR RESPONSIBLE AI LEADERS UNDERSTAND THERE MAY BE SIGNIFICANT R…" at bounding box center [408, 227] width 795 height 443
click at [804, 130] on div "RESPONSIBLE AI ACCOUNTABILITY IS EMERGING, BUT FRAGMENTED • More than half indi…" at bounding box center [408, 227] width 795 height 443
click at [804, 201] on div "Harm to a System ➢ Interconnected Systems: Cascading failures in energy grids o…" at bounding box center [408, 227] width 795 height 443
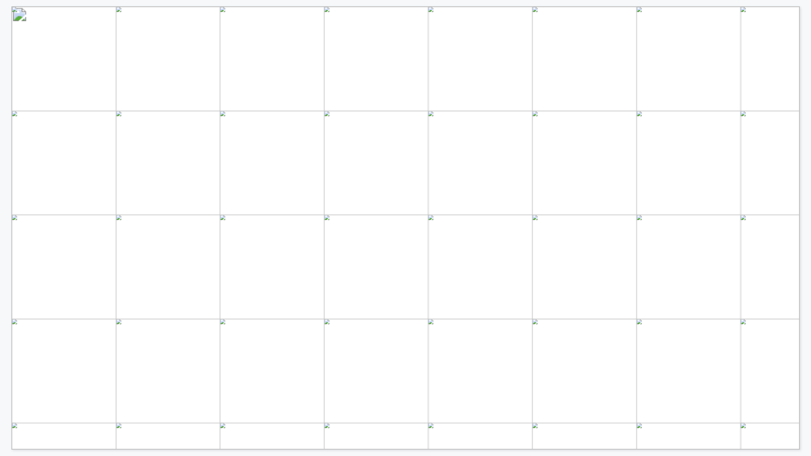
click at [808, 164] on div "FRAMEWORK FOR RESPONSIBLE AI • Released in January 2023, NIST has developed a v…" at bounding box center [405, 225] width 811 height 450
click at [808, 194] on div "MOST HELPFUL RAI STRATEGIES COME FROM IN-HOUSE CURRENTLY • • While human - in -…" at bounding box center [405, 225] width 811 height 450
click at [807, 215] on div "OVERVIEW EXAMPLE AI POLICIES AND FRAMEWORKS AROUND THE WORLD Feature NIST AI RM…" at bounding box center [405, 225] width 811 height 450
click at [803, 200] on div "INNOVATOR COMPARISON RESPONSIBLE AI FOR GOVERNANCE, SECURITY, AND ETHICS Clicka…" at bounding box center [408, 227] width 795 height 443
click at [808, 227] on div "Proving Value to the End User Bias & Variance Tradeoffs Risks and (Realistic) R…" at bounding box center [405, 225] width 811 height 450
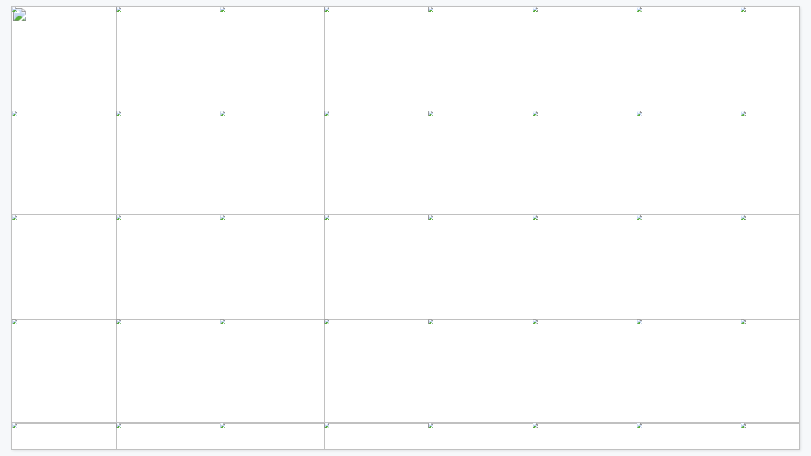
click at [805, 240] on div "WHERE DOES GENAI RANK AS AN OPPORTUNITY FOR YOUR COMPANY? Biggest opportunity f…" at bounding box center [408, 227] width 795 height 443
click at [804, 210] on div "THANK YOU TO OUR PLANNING TEAM AND E&P PRESENTERS Erica Frederick Erika Kronenb…" at bounding box center [408, 227] width 795 height 443
click at [805, 204] on div "SO WHAT’S NEXT FOR THE COHORT? Keep the conversation alive: Stay in touch to sh…" at bounding box center [408, 227] width 795 height 443
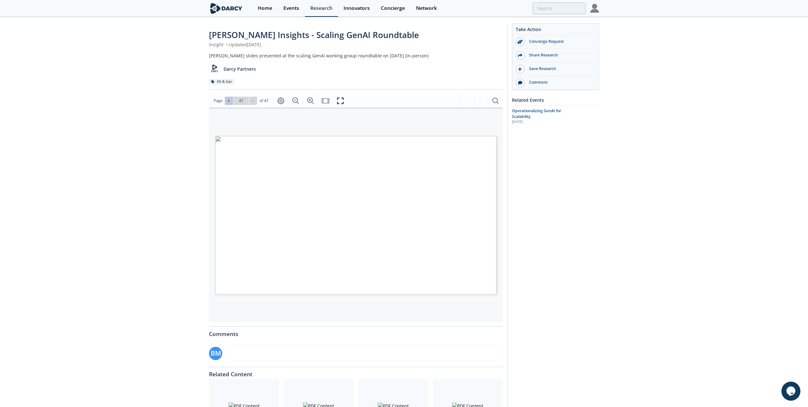
click at [229, 103] on span at bounding box center [229, 101] width 4 height 4
click at [229, 102] on span at bounding box center [229, 101] width 4 height 4
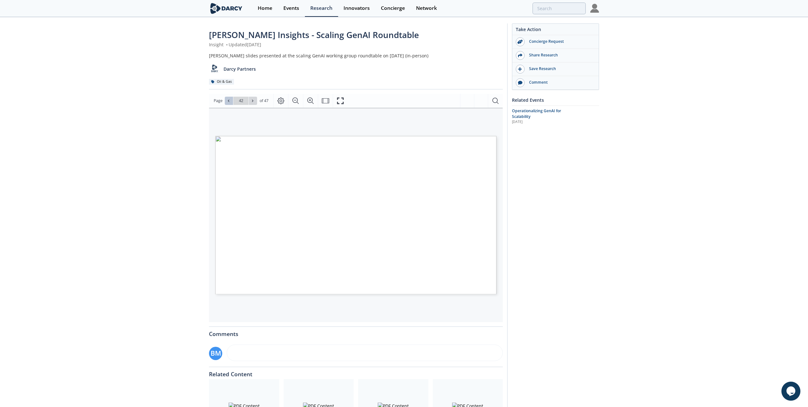
click at [229, 101] on icon at bounding box center [228, 100] width 1 height 2
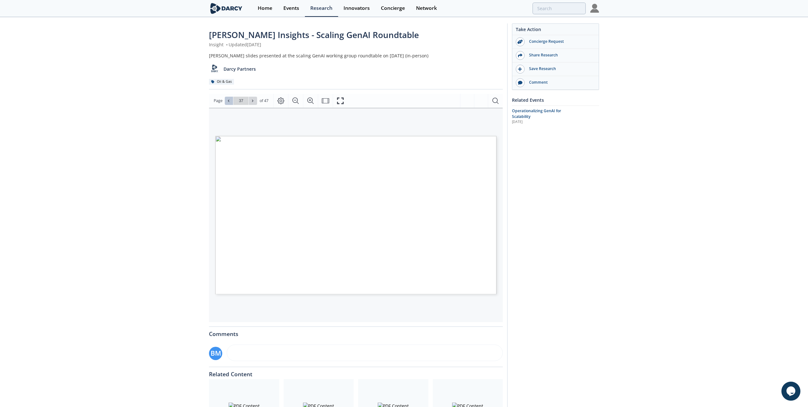
click at [229, 101] on icon at bounding box center [228, 100] width 1 height 2
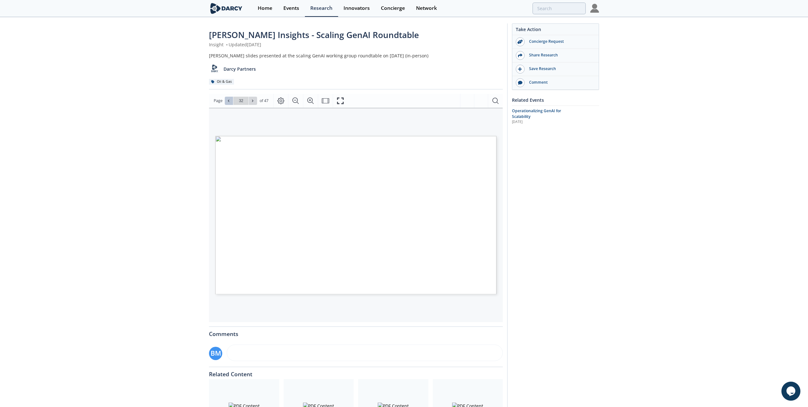
click at [229, 101] on icon at bounding box center [228, 100] width 1 height 2
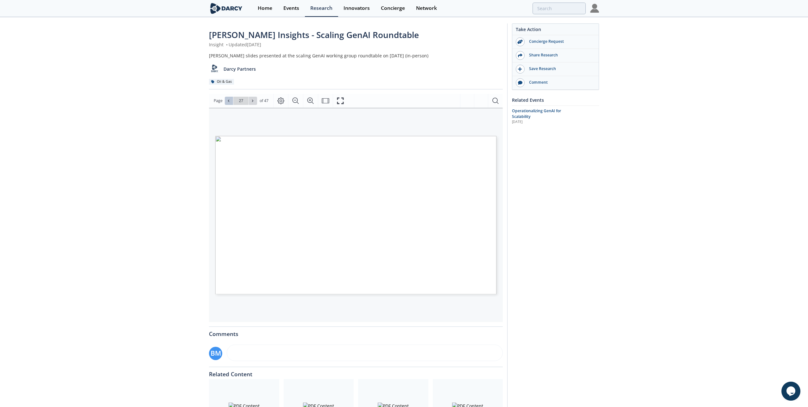
click at [229, 101] on icon at bounding box center [228, 100] width 1 height 2
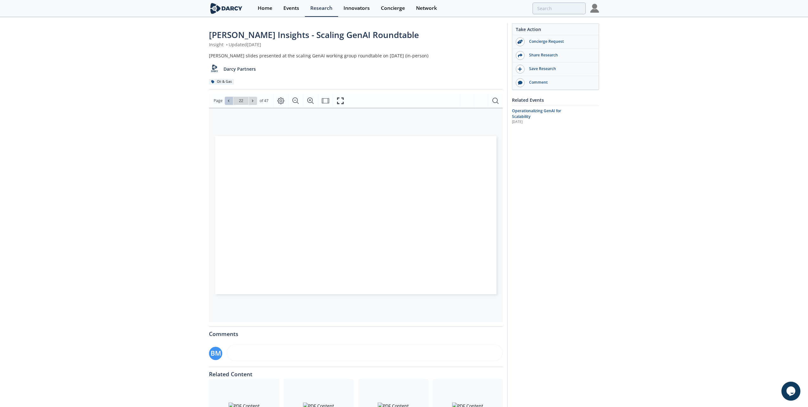
click at [229, 101] on icon at bounding box center [228, 100] width 1 height 2
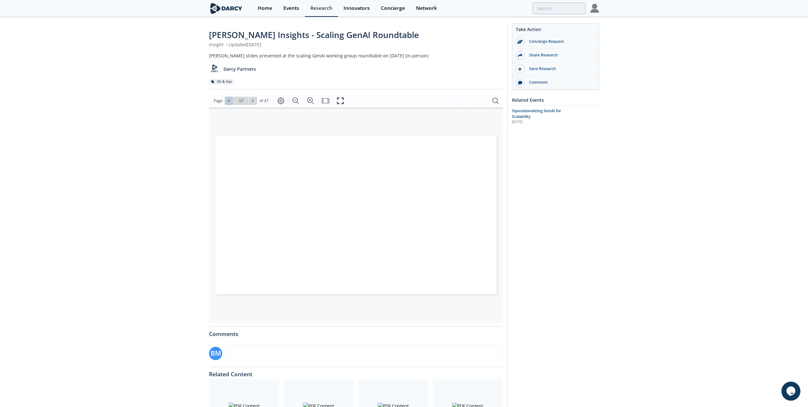
click at [229, 101] on icon at bounding box center [228, 100] width 1 height 2
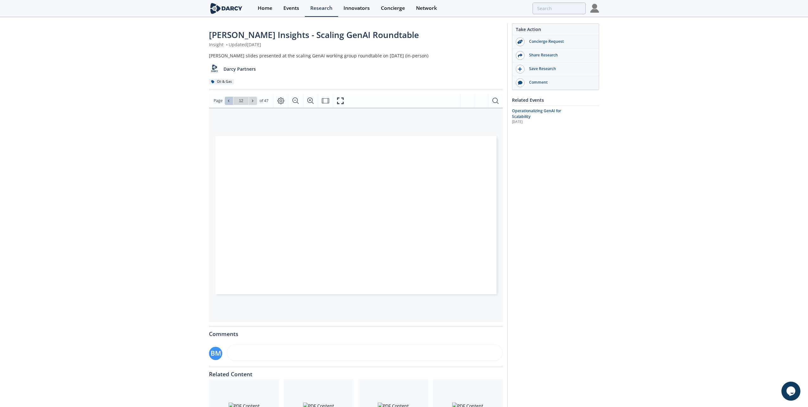
click at [229, 101] on icon at bounding box center [228, 100] width 1 height 2
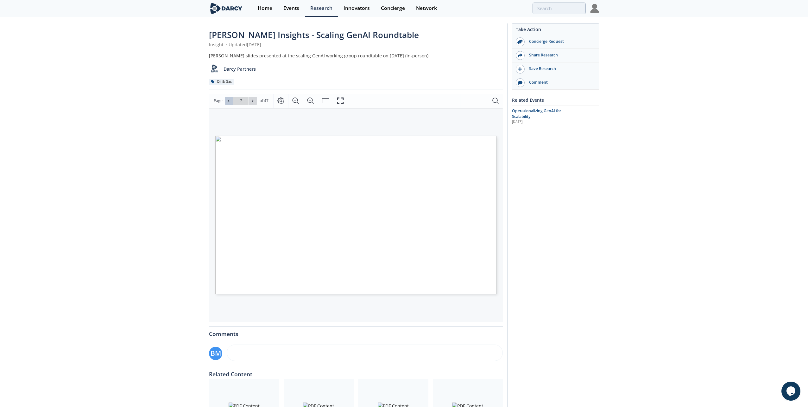
click at [229, 101] on icon at bounding box center [228, 100] width 1 height 2
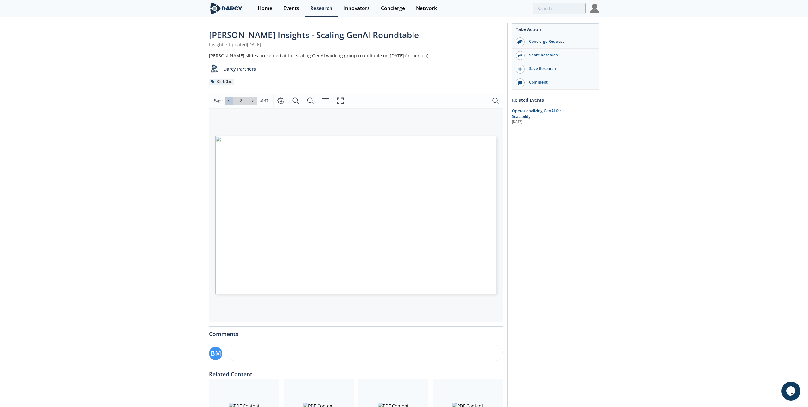
click at [229, 101] on icon at bounding box center [228, 100] width 1 height 2
type input "1"
click at [229, 101] on div "Go to Page 1" at bounding box center [241, 101] width 32 height 8
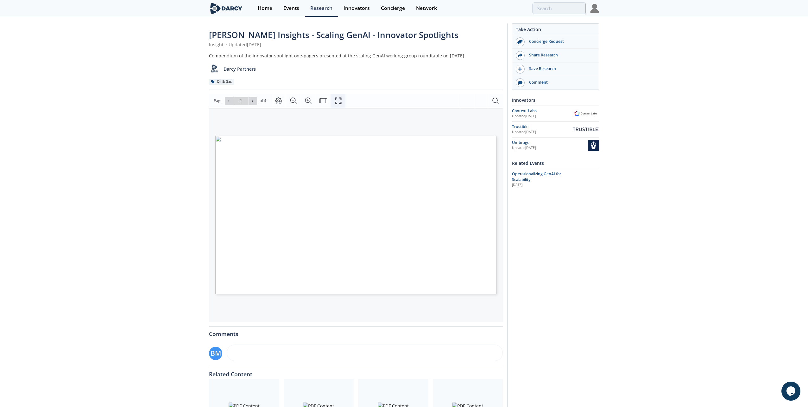
drag, startPoint x: 338, startPoint y: 101, endPoint x: 340, endPoint y: 135, distance: 33.7
click at [338, 101] on icon "Fullscreen" at bounding box center [338, 101] width 8 height 8
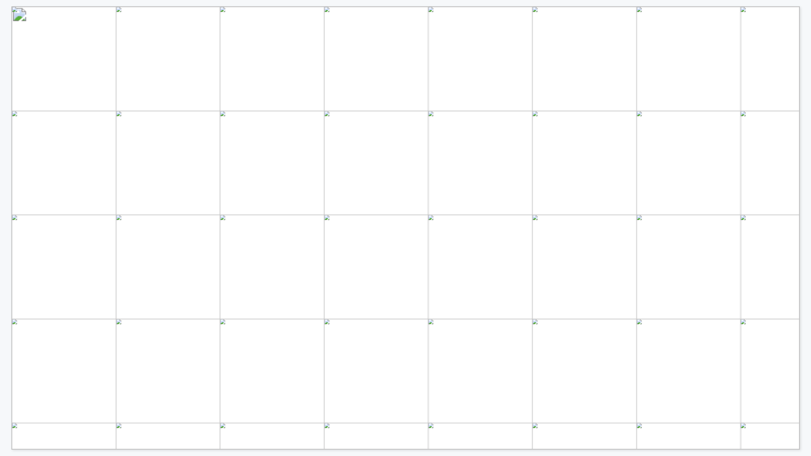
click at [806, 200] on div "INNOVATOR SPOTLIGHT CUSTOMERS INNOVATOR RELATED SOLUTIONS AI-enabled skills dev…" at bounding box center [408, 227] width 795 height 443
click at [3, 192] on div "INNOVATOR SPOTLIGHT CUSTOMERS INNOVATOR RELATED SOLUTIONS Blockchain - enabled …" at bounding box center [397, 225] width 795 height 450
click at [807, 163] on div "INNOVATOR SPOTLIGHT CUSTOMERS INNOVATOR RELATED SOLUTIONS AI-enabled skills dev…" at bounding box center [405, 225] width 811 height 450
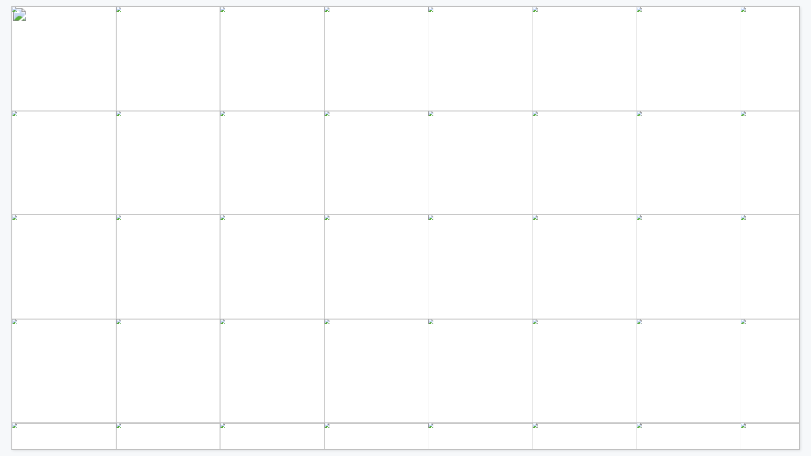
click at [807, 163] on div "INNOVATOR SPOTLIGHT CUSTOMERS INNOVATOR RELATED SOLUTIONS Blockchain - enabled …" at bounding box center [405, 225] width 811 height 450
click at [6, 194] on div "INNOVATOR SPOTLIGHT CUSTOMERS INNOVATOR RELATED SOLUTIONS Large digital craft s…" at bounding box center [397, 225] width 795 height 450
click at [6, 194] on div "INNOVATOR SPOTLIGHT CUSTOMERS INNOVATOR RELATED SOLUTIONS Blockchain - enabled …" at bounding box center [397, 225] width 795 height 450
click at [805, 214] on div "INNOVATOR SPOTLIGHT CUSTOMERS INNOVATOR RELATED SOLUTIONS AI-enabled skills dev…" at bounding box center [408, 227] width 795 height 443
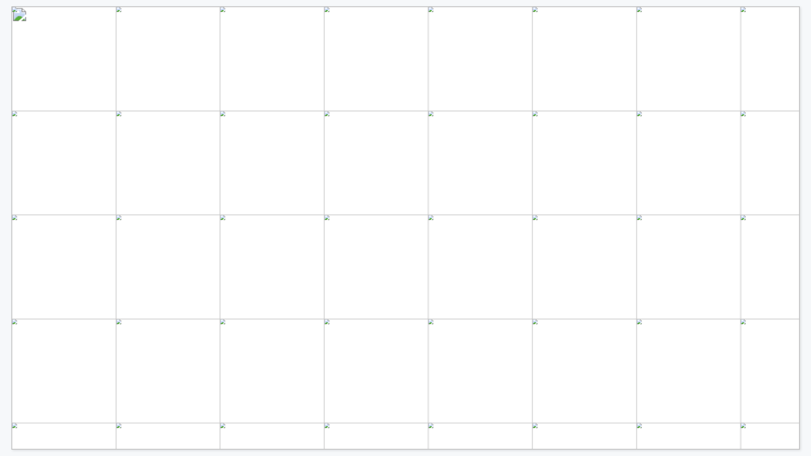
click at [805, 214] on div "INNOVATOR SPOTLIGHT CUSTOMERS INNOVATOR RELATED SOLUTIONS Blockchain - enabled …" at bounding box center [408, 227] width 795 height 443
click at [805, 214] on div "INNOVATOR SPOTLIGHT CUSTOMERS INNOVATOR RELATED SOLUTIONS Large digital craft s…" at bounding box center [408, 227] width 795 height 443
click at [5, 86] on div "INNOVATOR SPOTLIGHT CUSTOMERS INNOVATOR RELATED SOLUTIONS Enterprise hub for AI…" at bounding box center [397, 225] width 795 height 450
click at [5, 86] on div "INNOVATOR SPOTLIGHT CUSTOMERS INNOVATOR RELATED SOLUTIONS Large digital craft s…" at bounding box center [397, 225] width 795 height 450
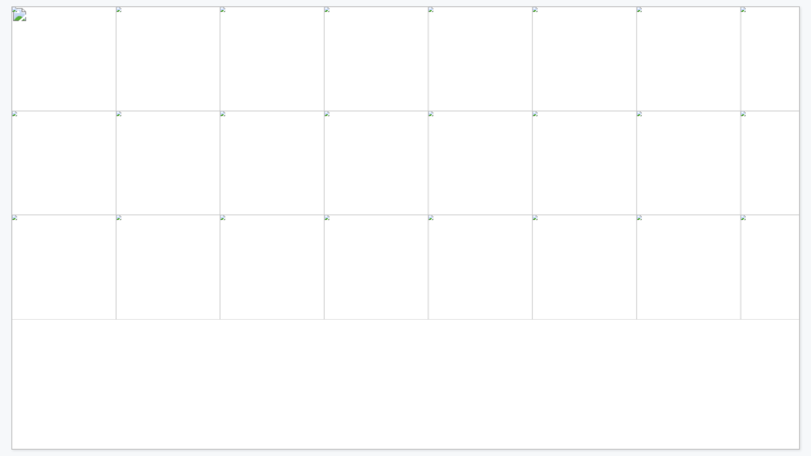
click at [5, 86] on div "INNOVATOR SPOTLIGHT CUSTOMERS INNOVATOR RELATED SOLUTIONS Blockchain - enabled …" at bounding box center [397, 225] width 795 height 450
click at [5, 86] on div "INNOVATOR SPOTLIGHT CUSTOMERS INNOVATOR RELATED SOLUTIONS AI-enabled skills dev…" at bounding box center [397, 225] width 795 height 450
click at [804, 179] on div "INNOVATOR SPOTLIGHT CUSTOMERS INNOVATOR RELATED SOLUTIONS AI-enabled skills dev…" at bounding box center [408, 227] width 795 height 443
click at [804, 179] on div "INNOVATOR SPOTLIGHT CUSTOMERS INNOVATOR RELATED SOLUTIONS Blockchain - enabled …" at bounding box center [408, 227] width 795 height 443
click at [804, 179] on div "INNOVATOR SPOTLIGHT CUSTOMERS INNOVATOR RELATED SOLUTIONS Large digital craft s…" at bounding box center [408, 227] width 795 height 443
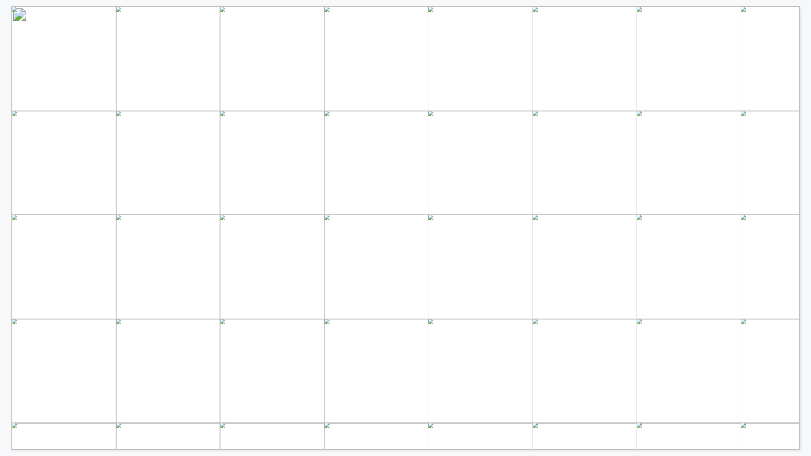
click at [804, 179] on div "INNOVATOR SPOTLIGHT CUSTOMERS INNOVATOR RELATED SOLUTIONS Enterprise hub for AI…" at bounding box center [408, 227] width 795 height 443
click at [10, 220] on div "INNOVATOR SPOTLIGHT CUSTOMERS INNOVATOR RELATED SOLUTIONS Enterprise hub for AI…" at bounding box center [397, 225] width 795 height 450
click at [10, 208] on div "INNOVATOR SPOTLIGHT CUSTOMERS INNOVATOR RELATED SOLUTIONS Large digital craft s…" at bounding box center [397, 225] width 795 height 450
click at [9, 162] on div "INNOVATOR SPOTLIGHT CUSTOMERS INNOVATOR RELATED SOLUTIONS Blockchain - enabled …" at bounding box center [397, 225] width 795 height 450
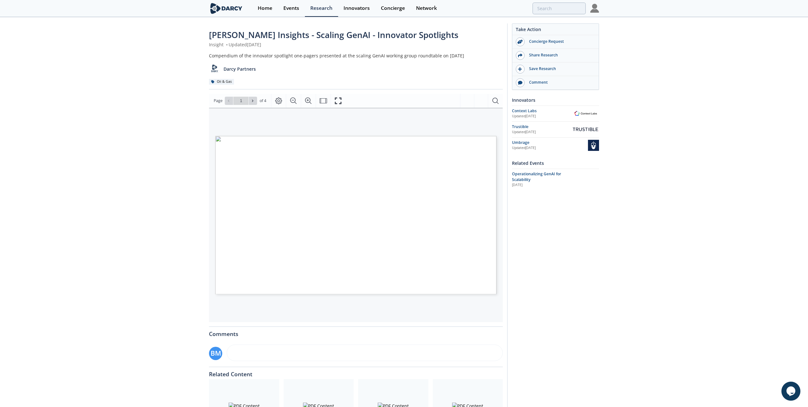
click at [231, 101] on div "Go to Page 1" at bounding box center [241, 101] width 32 height 8
click at [228, 101] on div "Go to Page 1" at bounding box center [241, 101] width 32 height 8
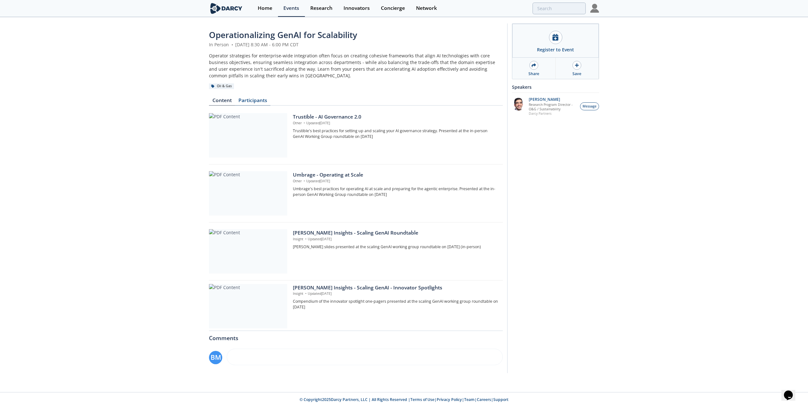
click at [252, 99] on link "Participants" at bounding box center [252, 102] width 35 height 8
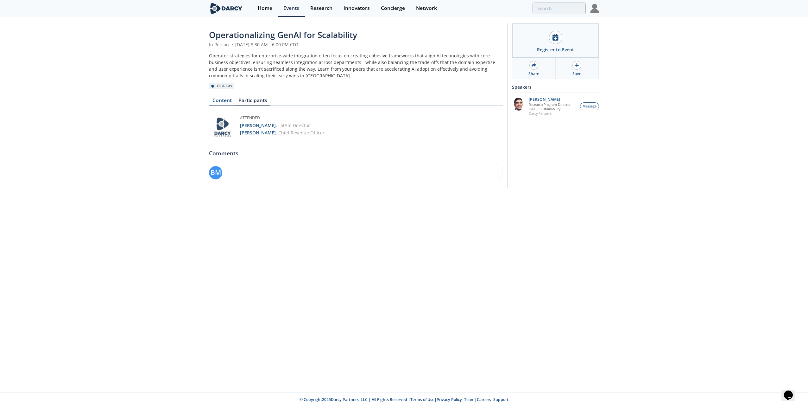
click at [223, 100] on link "Content" at bounding box center [222, 102] width 26 height 8
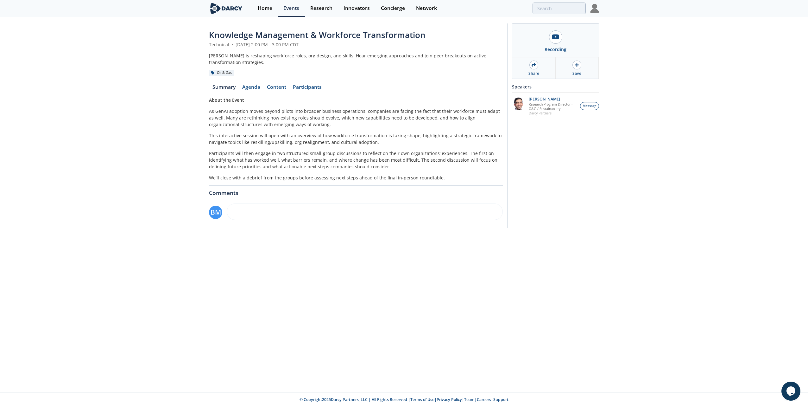
click at [276, 89] on link "Content" at bounding box center [277, 89] width 26 height 8
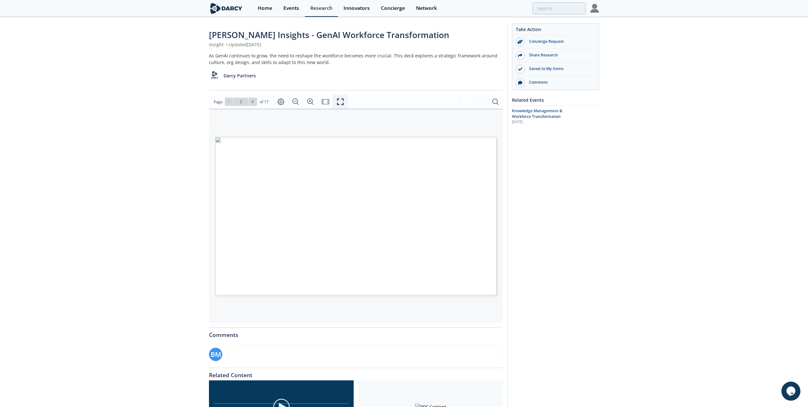
click at [338, 100] on icon "Fullscreen" at bounding box center [341, 102] width 8 height 8
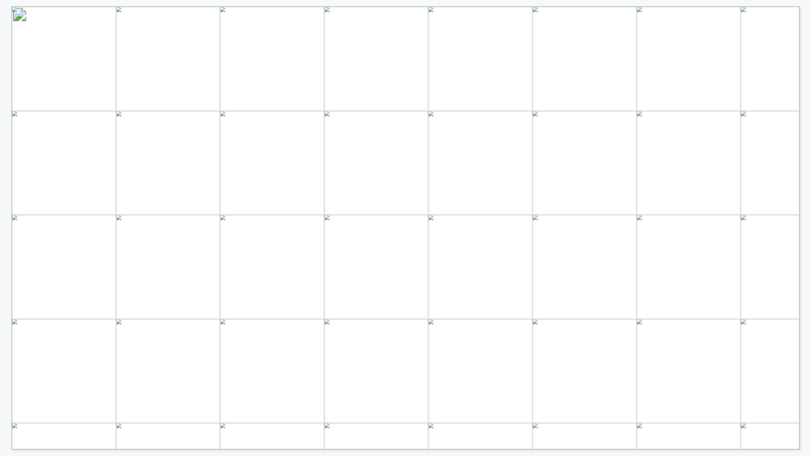
click at [805, 204] on div "[DATE] GENERATIVE AI WORKING GROUP SESSION 5: AI KNOWLEDGE MANAGEMENT & WORKFOR…" at bounding box center [408, 227] width 795 height 443
click at [10, 183] on div "• Respectful Communication: Engage in respectful and constructive communication…" at bounding box center [397, 225] width 795 height 450
click at [803, 190] on div "[DATE] GENERATIVE AI WORKING GROUP SESSION 5: AI KNOWLEDGE MANAGEMENT & WORKFOR…" at bounding box center [408, 227] width 795 height 443
click at [803, 190] on div "• Respectful Communication: Engage in respectful and constructive communication…" at bounding box center [408, 227] width 795 height 443
click at [803, 276] on div "SCHEDULE GenAI Roadmaps, Challenges, & Opportunities Benchmarking deep dive int…" at bounding box center [408, 227] width 795 height 443
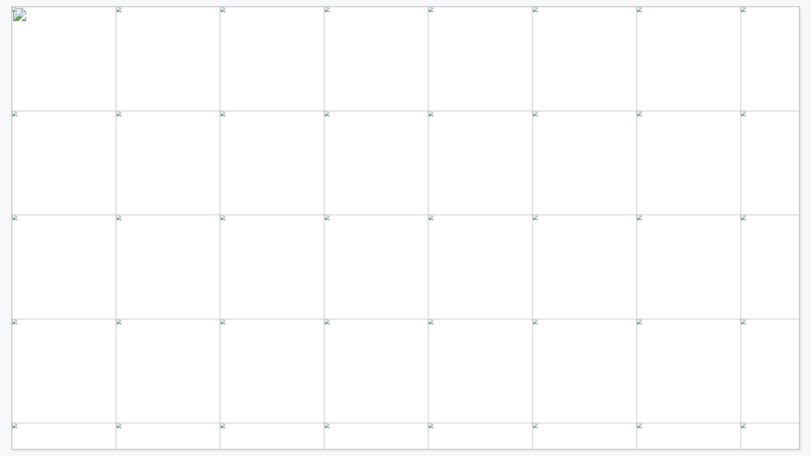
click at [801, 242] on div "Hosted by: SCHEDULE GenAI Roadmaps, Challenges, & Opportunities Benchmarking de…" at bounding box center [408, 227] width 795 height 443
click at [806, 310] on div "[DATE] Objectives 5 Description Presenter Duration [PERSON_NAME] Insights: Sett…" at bounding box center [408, 227] width 795 height 443
click at [808, 200] on div "GENAI IS RESHAPING THE WORKFORCE … but preparation differs across orgs Nobody n…" at bounding box center [405, 225] width 811 height 450
click at [806, 258] on div "TO SUCCEED, ENTERPRISES MUST ADAPT FOR THESE INTERCONNECTED AREAS THREE PILLARS…" at bounding box center [405, 225] width 811 height 450
click at [805, 232] on div "EQUIPPING THE WORKFORCE WITH FUTURE-READY SKILLS Broader Workforce: Table Stake…" at bounding box center [408, 227] width 795 height 443
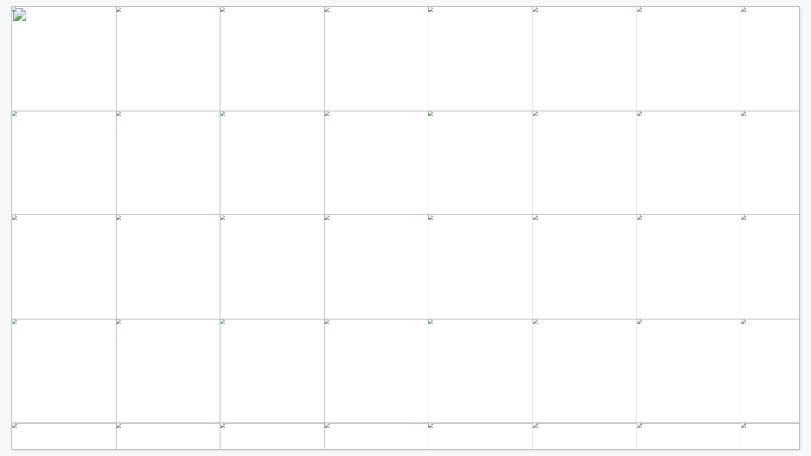
click at [804, 204] on div "REIMAGINING ROLES & GOVERNANCE FOR AI - ENABLED WORKFLOWS ALIGNING THE ORGANIZA…" at bounding box center [408, 227] width 795 height 443
click at [806, 248] on div "FOSTERING AN AI-DRIVEN CULTURE • Culture is hard . It doesn’t change overnight …" at bounding box center [405, 225] width 811 height 450
click at [806, 213] on div "Context • A global energy company needed to upskill nearly 100,000 employees to…" at bounding box center [408, 227] width 795 height 443
click at [802, 195] on div "Operator Discussion Guidelines (15 + 15 min) Discuss the questions amongst your…" at bounding box center [408, 227] width 795 height 443
click at [808, 227] on div "BREAKOUT – CURRENT STATE WHAT HAS YOUR WORKFORCE JOURNEY LOOKED LIKE SO FAR? Fo…" at bounding box center [405, 225] width 811 height 450
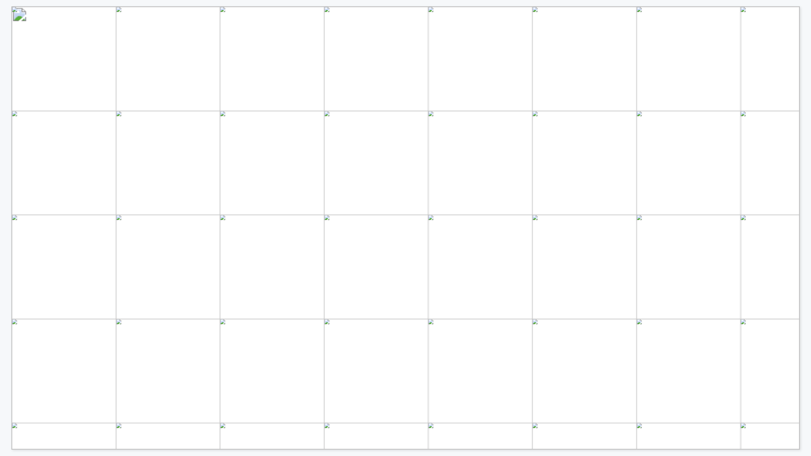
click at [804, 235] on div "BREAKOUT – FUTURE STATE WHAT SHOULD YOUR WORKFORCE JOURNEY LOOK LIKE NEXT? Focu…" at bounding box center [408, 227] width 795 height 443
click at [806, 219] on div "Debrief What approaches were most motivating? What enablers or learnings were d…" at bounding box center [405, 225] width 811 height 450
click at [805, 201] on div "SCHEDULE GenAI Roadmaps, Challenges, & Opportunities Benchmarking deep dive int…" at bounding box center [408, 227] width 795 height 443
click at [801, 187] on div "PREPARING FOR THE AUGUST 14TH IN - PERSON SESSION SO WHAT’S NEXT? Benchmark • P…" at bounding box center [408, 227] width 795 height 443
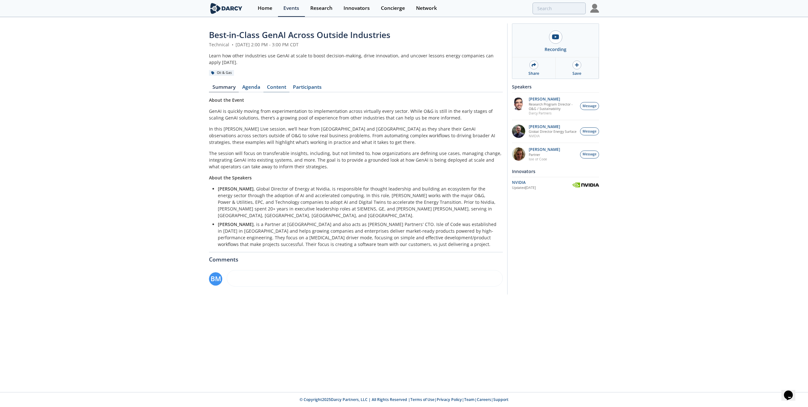
click at [278, 87] on link "Content" at bounding box center [277, 89] width 26 height 8
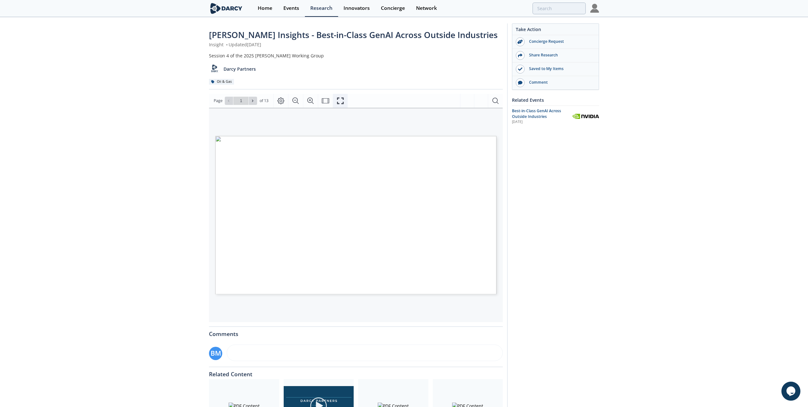
drag, startPoint x: 340, startPoint y: 101, endPoint x: 342, endPoint y: 134, distance: 33.0
click at [340, 101] on icon "Fullscreen" at bounding box center [341, 101] width 8 height 8
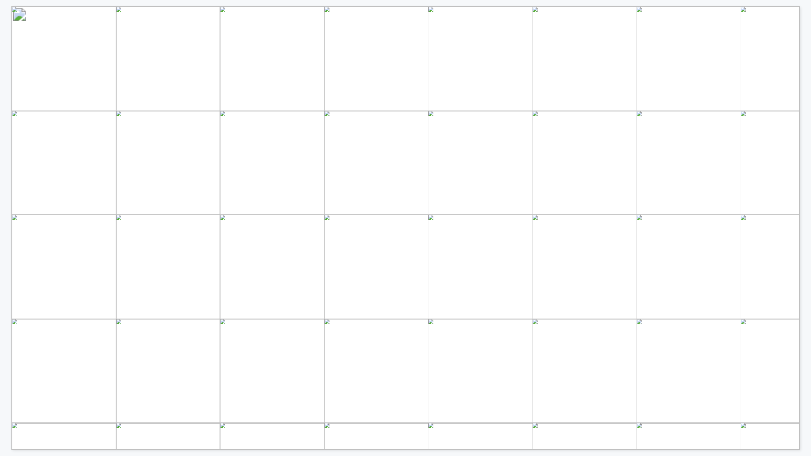
click at [808, 203] on div "June 3, 2025 GENERATIVE AI WORKING GROUP SESSION 4: BEST-IN-CLASS GENAI ACROSS …" at bounding box center [405, 225] width 811 height 450
click at [802, 234] on div "• Respectful Communication: Engage in respectful and constructive communication…" at bounding box center [408, 227] width 795 height 443
click at [807, 210] on div "SCHEDULE GenAI Roadmaps, Challenges, & Opportunities Benchmarking deep dive int…" at bounding box center [405, 225] width 811 height 450
click at [804, 221] on div "Hosted by: SCHEDULE GenAI Roadmaps, Challenges, & Opportunities Benchmarking de…" at bounding box center [408, 227] width 795 height 443
click at [806, 208] on div "Today’s Objectives 5 Description Presenter Duration Darcy Insights: Setting the…" at bounding box center [405, 225] width 811 height 450
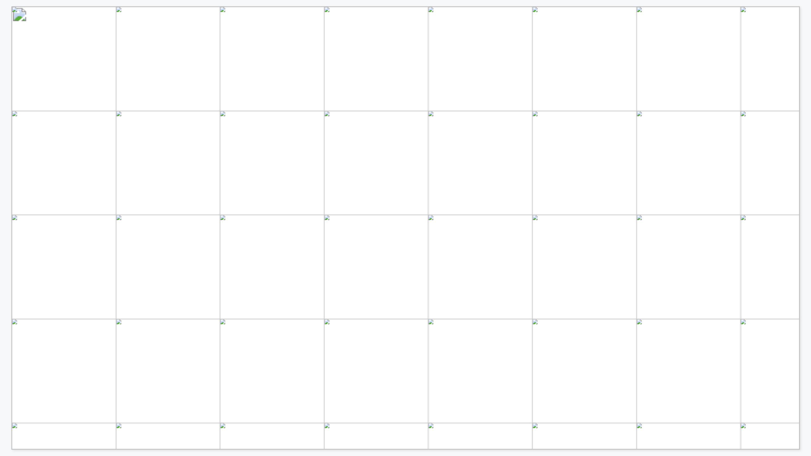
click at [805, 200] on div "TECH SECTOR LEADS ON GENAI ADOPTION, WITH 1.5X USAGE COMPARED TO ENERGY • Energ…" at bounding box center [408, 227] width 795 height 443
click at [807, 228] on div "WITH RISING ADOPTION, COMES A SHIFT IN REVENUE VS COST INVESTMENT • Unlike Reta…" at bounding box center [405, 225] width 811 height 450
click at [803, 201] on div "CORE CONCEPTS & EXAMPLES DESPITE SHIFTING FOCUS, FIVE KEY ARCHETYPES CONTAIN MO…" at bounding box center [408, 227] width 795 height 443
click at [808, 162] on div "• Synthetic patient data for R&D • Novel drug molecule designs MAPPING CORE CAP…" at bounding box center [405, 225] width 811 height 450
click at [807, 214] on div "Regardless of the industry, leaders are building for scale Reusable Pipelines &…" at bounding box center [405, 225] width 811 height 450
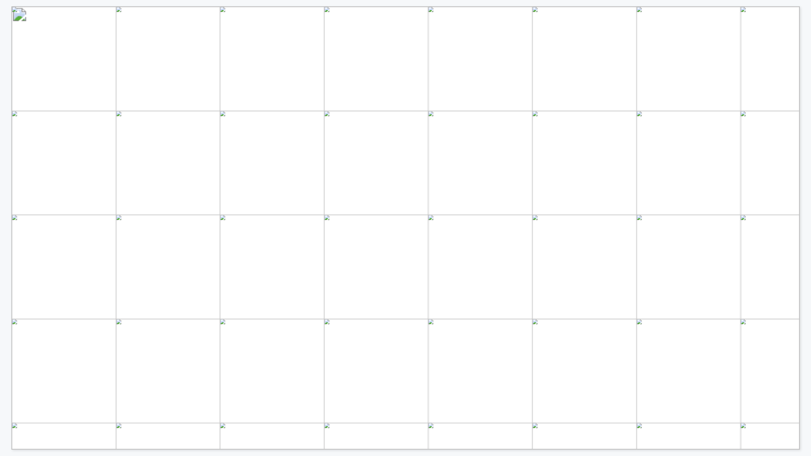
click at [807, 209] on div "ALEX BLOM PARTNER GUEST SPEAKER BEST-IN-CLASS GENAI ACROSS OUTSIDE INDUSTRIES T…" at bounding box center [405, 225] width 811 height 450
click at [808, 252] on div "AHSAN YOUSUFZAI GLOBAL DIRECTOR, ENERGY GUEST SPEAKER BEST-IN-CLASS GENAI ACROS…" at bounding box center [405, 225] width 811 height 450
click at [808, 215] on div "SCHEDULE GenAI Roadmaps, Challenges, & Opportunities Benchmarking deep dive int…" at bounding box center [405, 225] width 811 height 450
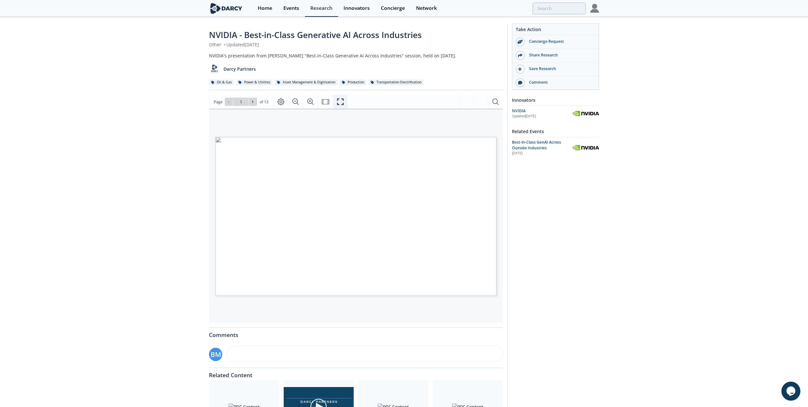
drag, startPoint x: 341, startPoint y: 102, endPoint x: 344, endPoint y: 138, distance: 35.6
click at [341, 102] on icon "Fullscreen" at bounding box center [341, 102] width 8 height 8
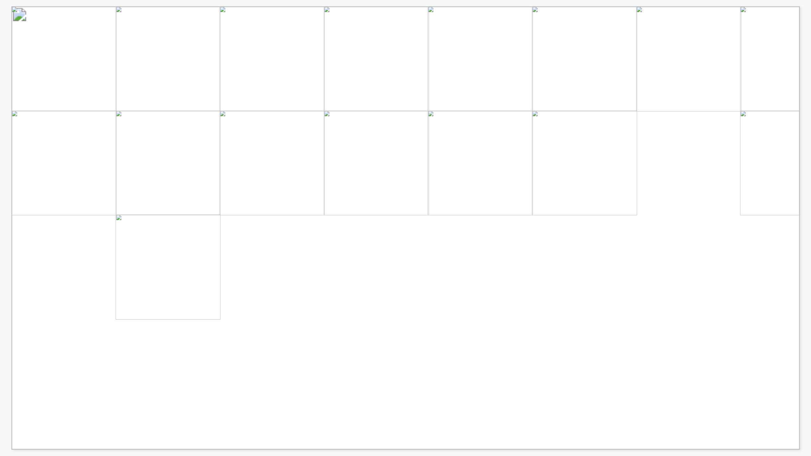
click at [802, 245] on div "NVIDIA Pioneering Accelerated Computing and AI Full stack – hardware, networkin…" at bounding box center [408, 227] width 795 height 443
click at [804, 226] on div "The AI Revolution is Here and Accelerating Speech Recognition Deep RECSYS Medic…" at bounding box center [408, 227] width 795 height 443
click at [805, 257] on div "Physical AI- Digital Twins with GenAI Design, Engineer, Operate Manufacturing &…" at bounding box center [408, 227] width 795 height 443
click at [804, 193] on div "AI ENABLED NUCLEAR POWER PLANT – PG&E, ATOMIC CANYON, & NVIDIA Use Case ▪ Gener…" at bounding box center [408, 227] width 795 height 443
click at [805, 166] on div "SMART SUBSTATIONS — STATE GRID & NVIDIA Use Case ▪ Substation Autonomous Operat…" at bounding box center [408, 227] width 795 height 443
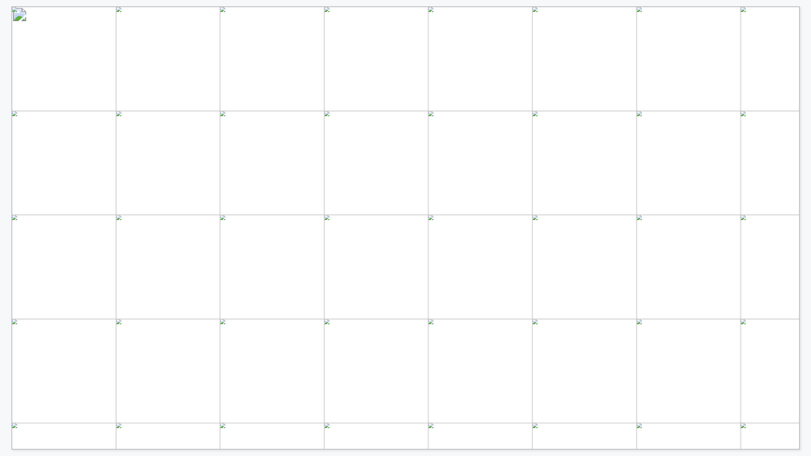
click at [805, 213] on div "PHOTOVOLTAIC POWER PREDICTION — GCL, PKU & NVIDIA Use Case ▪ Enhancing photovol…" at bounding box center [408, 227] width 795 height 443
click at [804, 254] on div "Custom Generative AI for Enterprise IT ServiceNow and NVIDIA have partnered to …" at bounding box center [408, 227] width 795 height 443
click at [804, 193] on div "Analyze Data for Intelligent Experiences SAP plans to use NVIDIA AI foundry and…" at bounding box center [408, 227] width 795 height 443
click at [803, 223] on div "Cybersecurity Spear Phishing Detection NVIDIA Morpheus, coupled with generative…" at bounding box center [408, 227] width 795 height 443
click at [804, 215] on div "LLM Assistant for Chip Design ChipNeMo is an AI copilot built by NVIDIA researc…" at bounding box center [408, 227] width 795 height 443
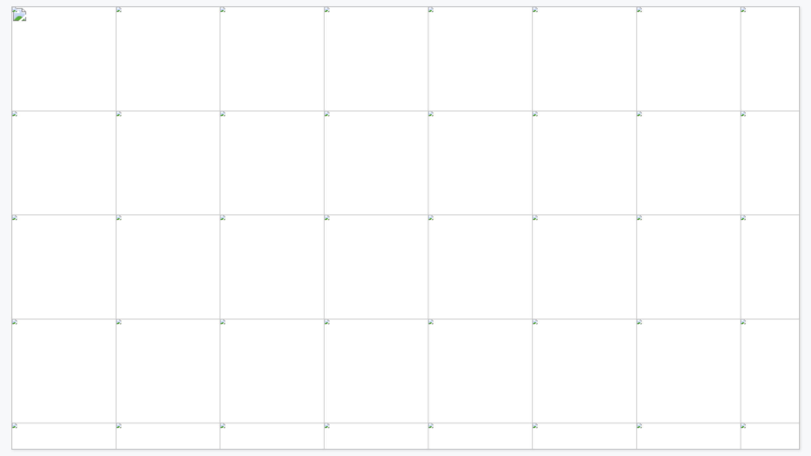
click at [803, 214] on div "NVIDIA Blueprints Available on build.nvidia.com – test at NVIDIA Launchpad AI V…" at bounding box center [408, 227] width 795 height 443
click at [807, 173] on div "AI Center of Excellence (CoE) Fast and Continuous Adoption • Expert team testin…" at bounding box center [405, 225] width 811 height 450
click at [808, 189] on div "AI Factories: Manufacture Intelligence at Scale 70% of PoC and Pilots failed to…" at bounding box center [405, 225] width 811 height 450
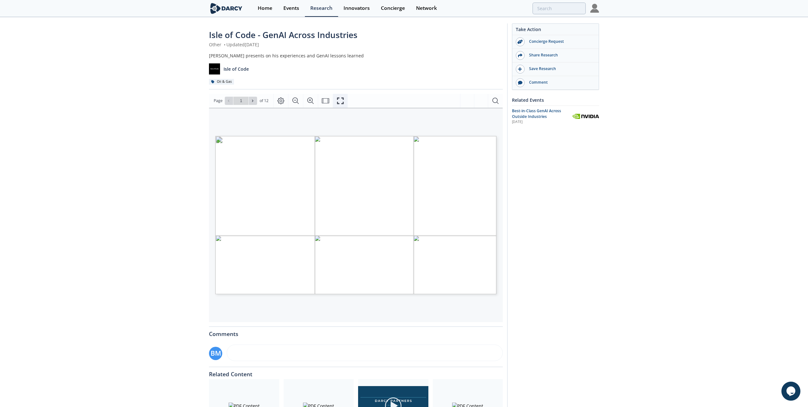
click at [340, 99] on icon "Fullscreen" at bounding box center [341, 101] width 8 height 8
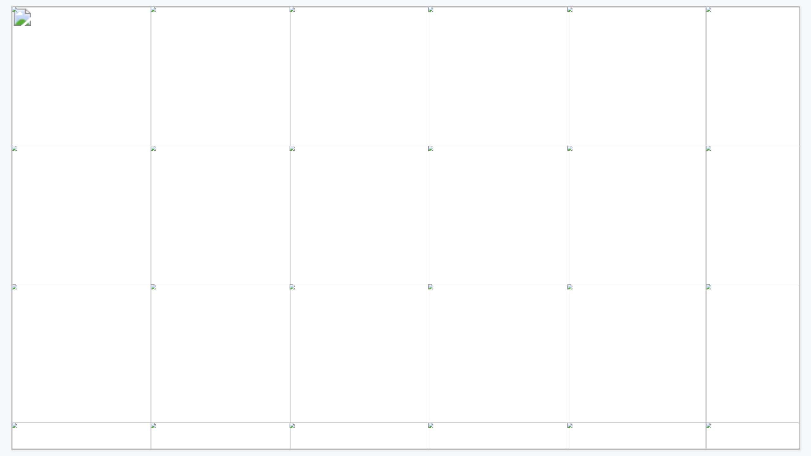
click at [807, 201] on div "About Me Programmer and tech company owner. Been through many tech waves now. I…" at bounding box center [405, 225] width 811 height 450
click at [808, 223] on div "My AI Journey Early 2024 we started taking AI more seriously and committed a te…" at bounding box center [405, 225] width 811 height 450
click at [805, 275] on div "Earliest Use Case: Code Bridge" at bounding box center [408, 227] width 795 height 443
click at [804, 198] on div "Thoughts at the time (early 2024) 1. Wow! This is great at making basic decisio…" at bounding box center [408, 227] width 795 height 443
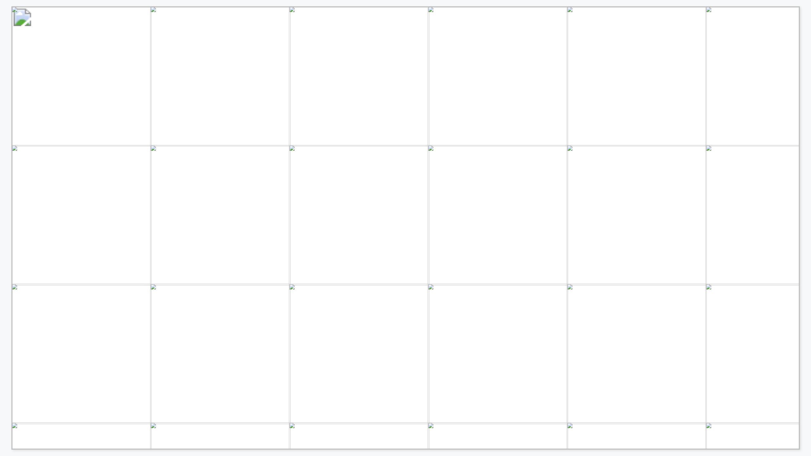
click at [808, 203] on div "Case: React Migration Two Isle of Code customers releasing an improved platform…" at bounding box center [405, 225] width 811 height 450
click at [805, 206] on div "How did we cut time so much? 1. Heavy use of AI for targeted parts of the proce…" at bounding box center [408, 227] width 795 height 443
click at [807, 211] on div "Observations across our customers 1. 5 different executives have 5 different an…" at bounding box center [405, 225] width 811 height 450
click at [807, 204] on div "The lowest hanging fruit - workflows 1. What can we represent as a workflow (su…" at bounding box center [405, 225] width 811 height 450
click at [802, 193] on div "Workflow Cases #1 - Factory Management Company that builds collectible items an…" at bounding box center [408, 227] width 795 height 443
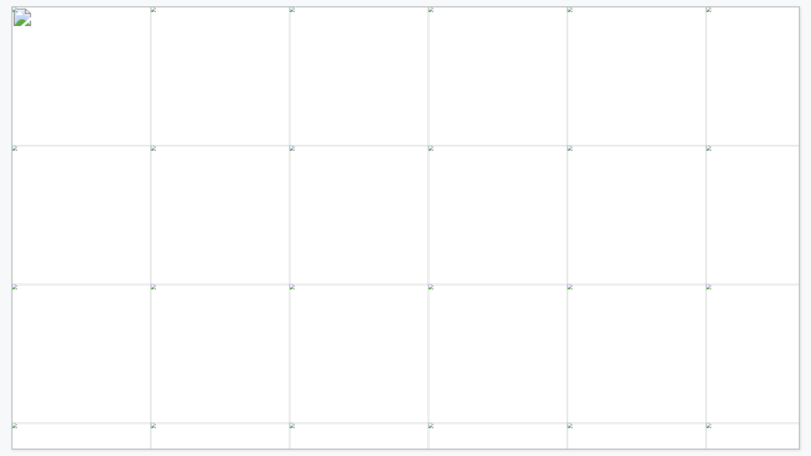
click at [804, 199] on div "Workflow Cases #2 - Call summary to profile Case: 50+ interviews are conducted …" at bounding box center [408, 227] width 795 height 443
click at [804, 203] on div at bounding box center [408, 227] width 795 height 443
click at [802, 224] on div "Framework to Evaluate Opportunities 1. Work Type: What type of work are we repl…" at bounding box center [408, 227] width 795 height 443
click at [808, 223] on div "Framework to Evaluate Opportunities 1. Work Type: What type of work are we repl…" at bounding box center [405, 225] width 811 height 450
